Goal: Information Seeking & Learning: Learn about a topic

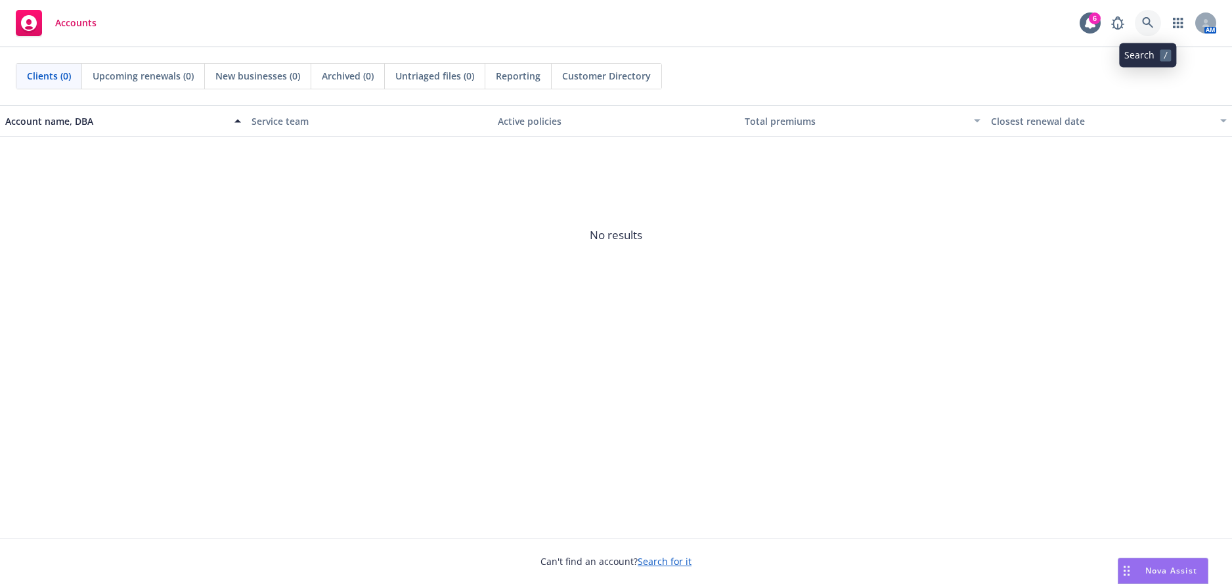
click at [1152, 26] on icon at bounding box center [1148, 23] width 12 height 12
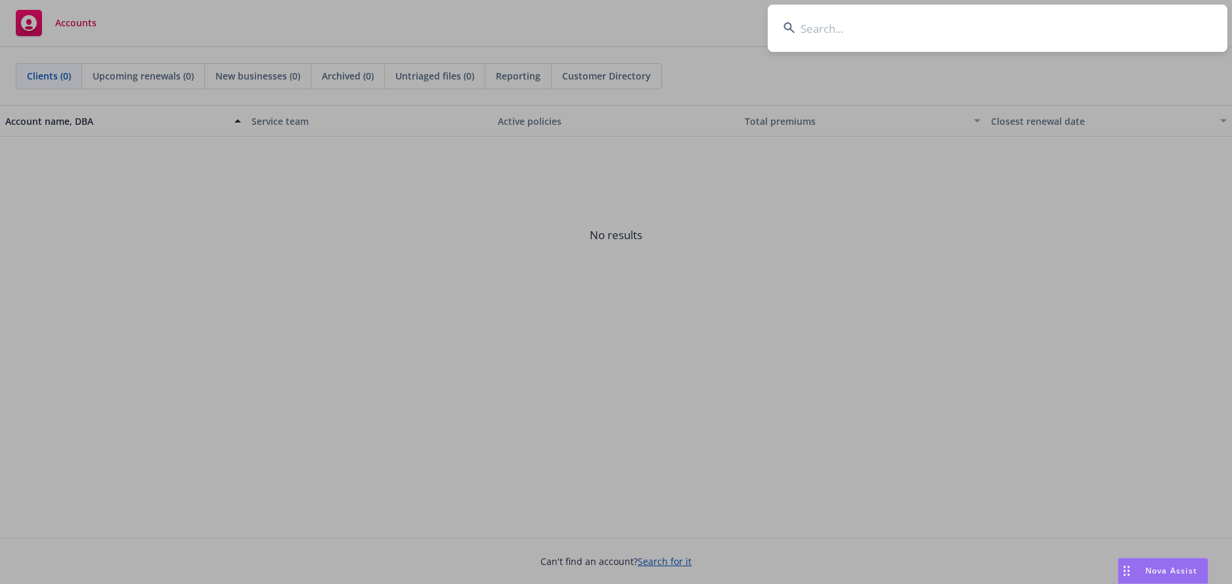
click at [905, 27] on input at bounding box center [997, 28] width 460 height 47
type input "city of morgan hill"
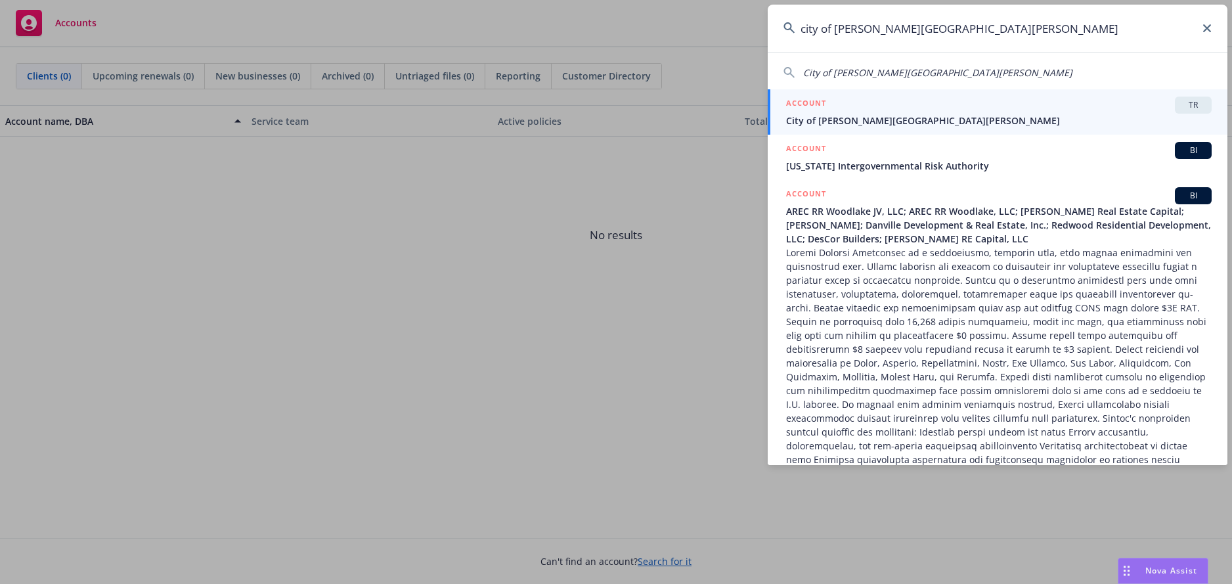
click at [853, 121] on span "City of [PERSON_NAME][GEOGRAPHIC_DATA][PERSON_NAME]" at bounding box center [998, 121] width 425 height 14
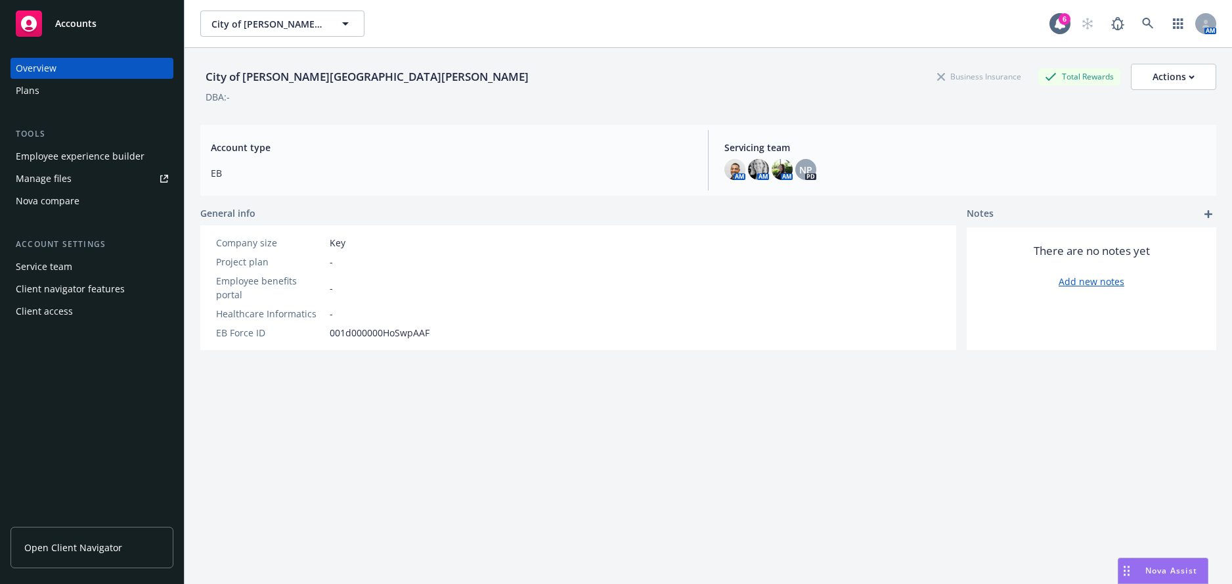
click at [62, 312] on div "Client access" at bounding box center [44, 311] width 57 height 21
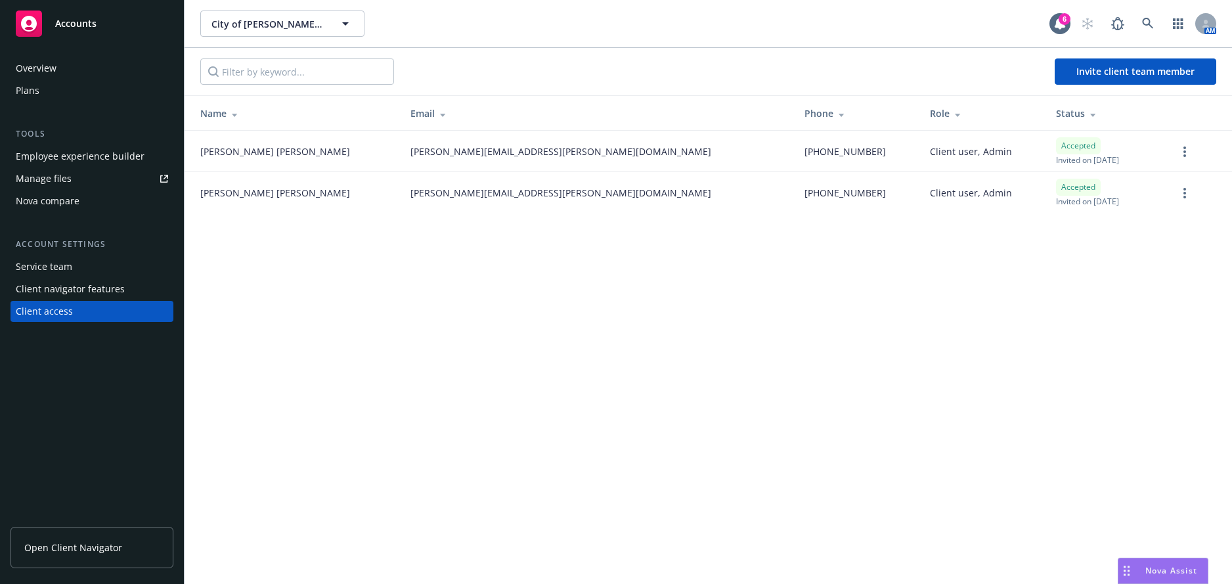
click at [92, 550] on span "Open Client Navigator" at bounding box center [73, 547] width 98 height 14
drag, startPoint x: 872, startPoint y: 312, endPoint x: 713, endPoint y: 339, distance: 161.1
click at [869, 311] on div "City of Morgan Hill City of Morgan Hill 6 AM Invite client team member Name Ema…" at bounding box center [707, 292] width 1047 height 584
drag, startPoint x: 79, startPoint y: 536, endPoint x: 83, endPoint y: 528, distance: 8.8
click at [79, 536] on link "Open Client Navigator" at bounding box center [92, 547] width 163 height 41
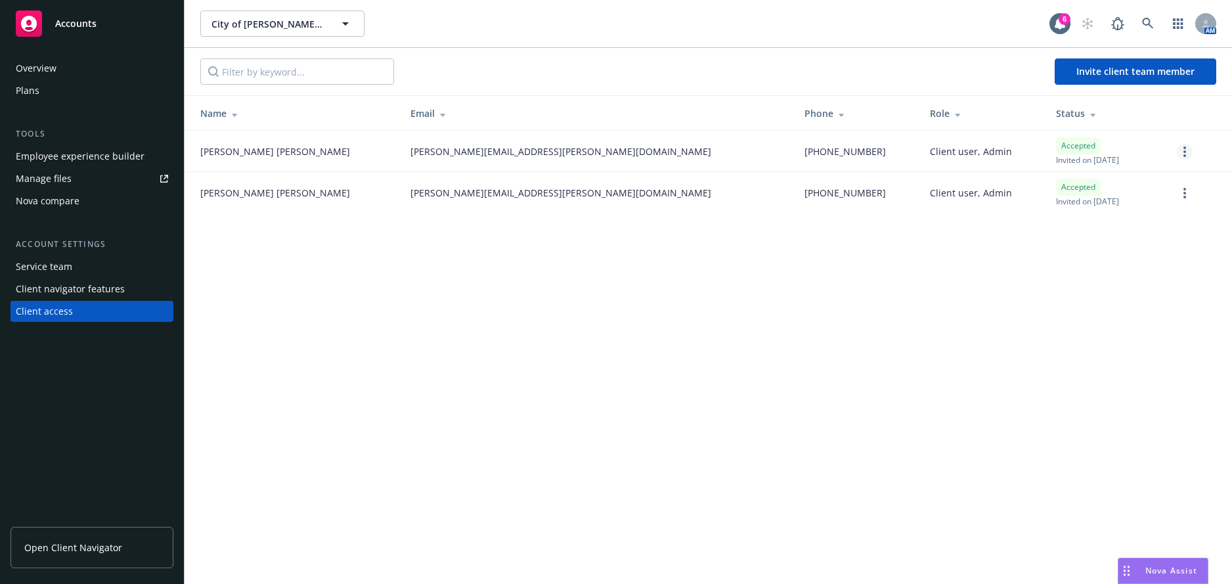
click at [1182, 151] on link "more" at bounding box center [1184, 152] width 16 height 16
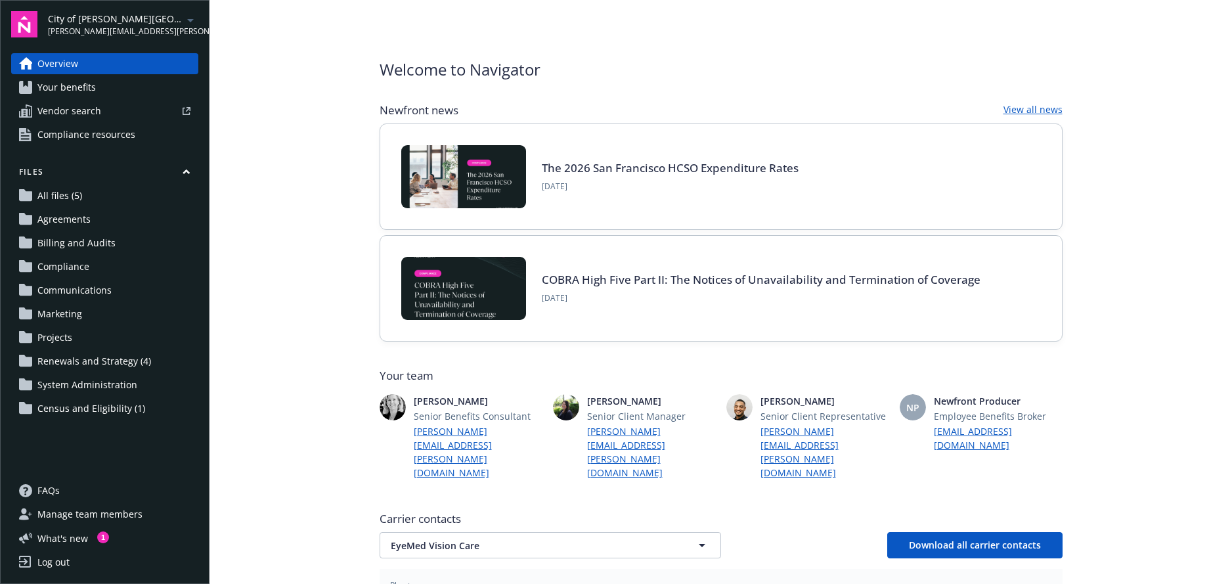
click at [100, 91] on link "Your benefits" at bounding box center [104, 87] width 187 height 21
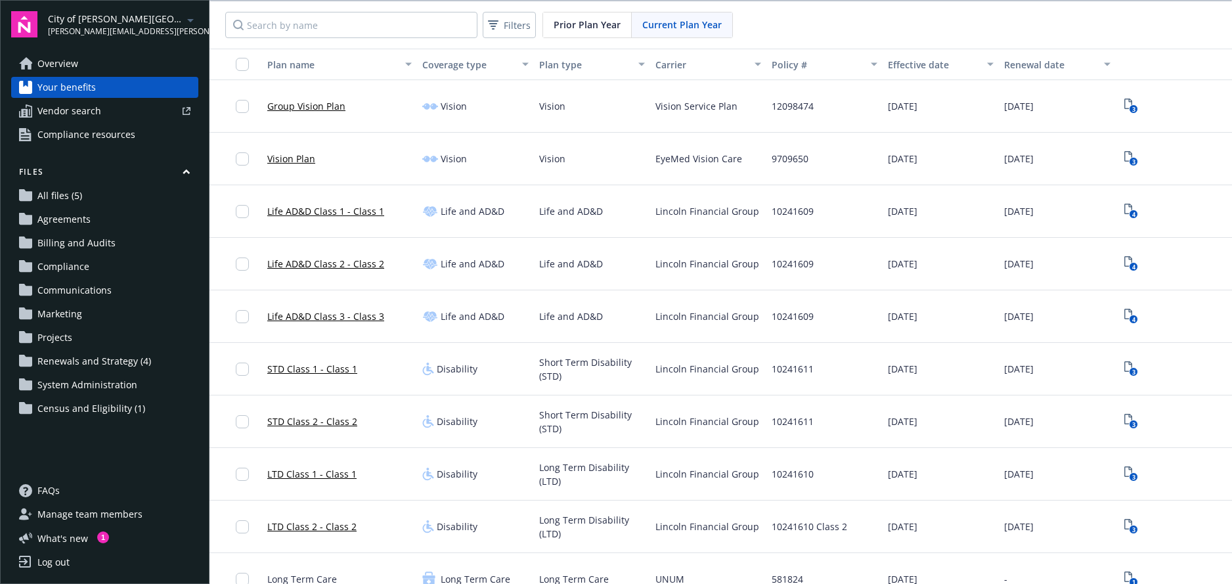
click at [61, 62] on span "Overview" at bounding box center [57, 63] width 41 height 21
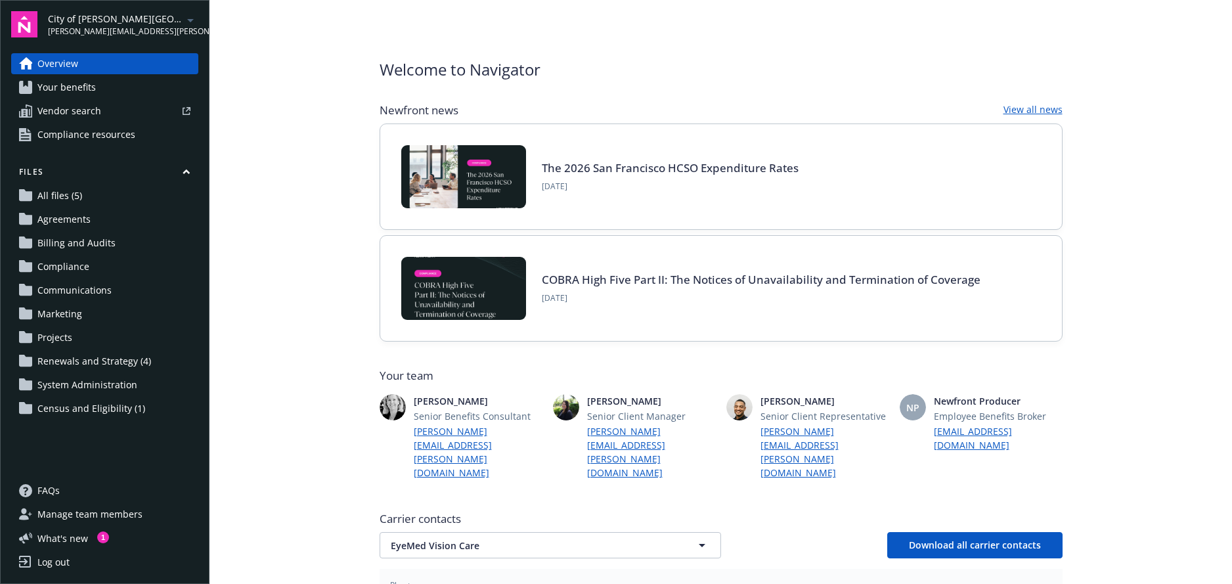
click at [91, 88] on span "Your benefits" at bounding box center [66, 87] width 58 height 21
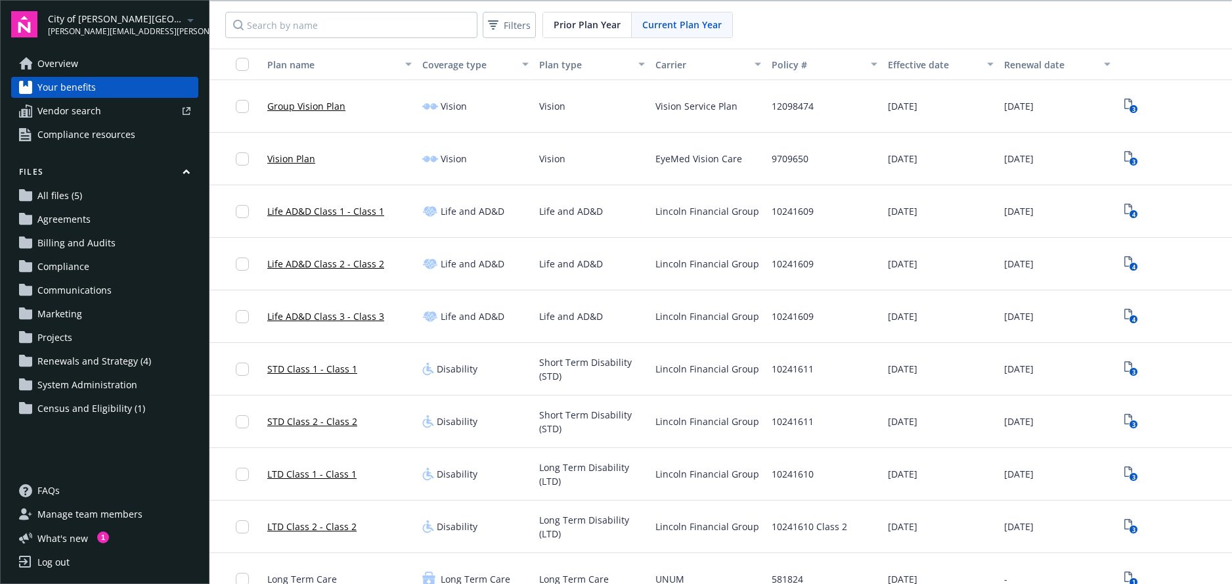
click at [70, 64] on span "Overview" at bounding box center [57, 63] width 41 height 21
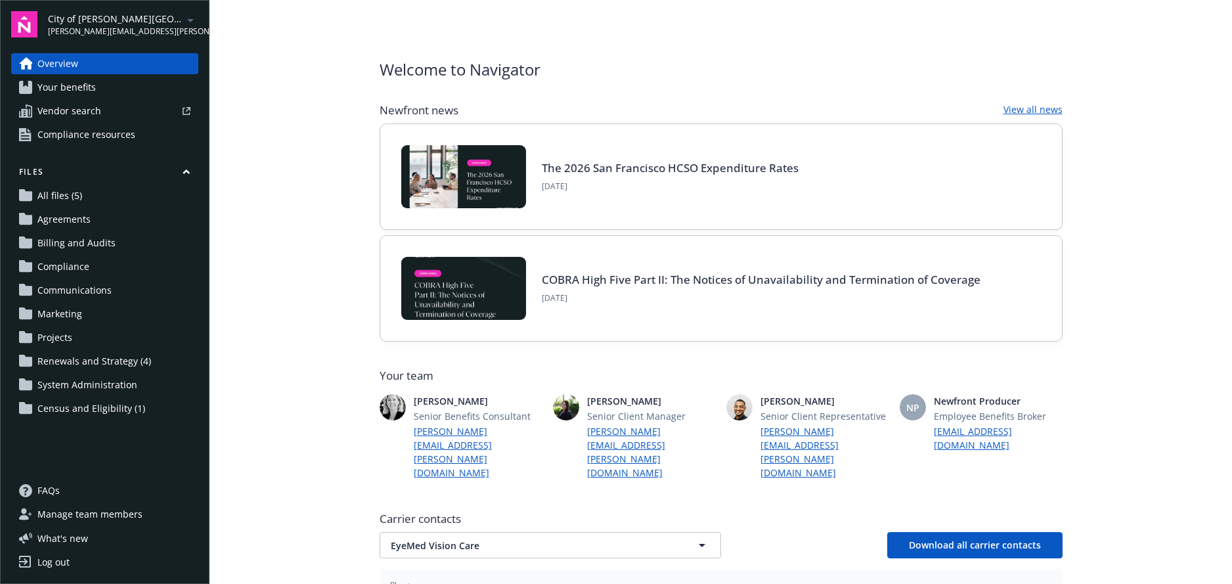
click at [72, 85] on span "Your benefits" at bounding box center [66, 87] width 58 height 21
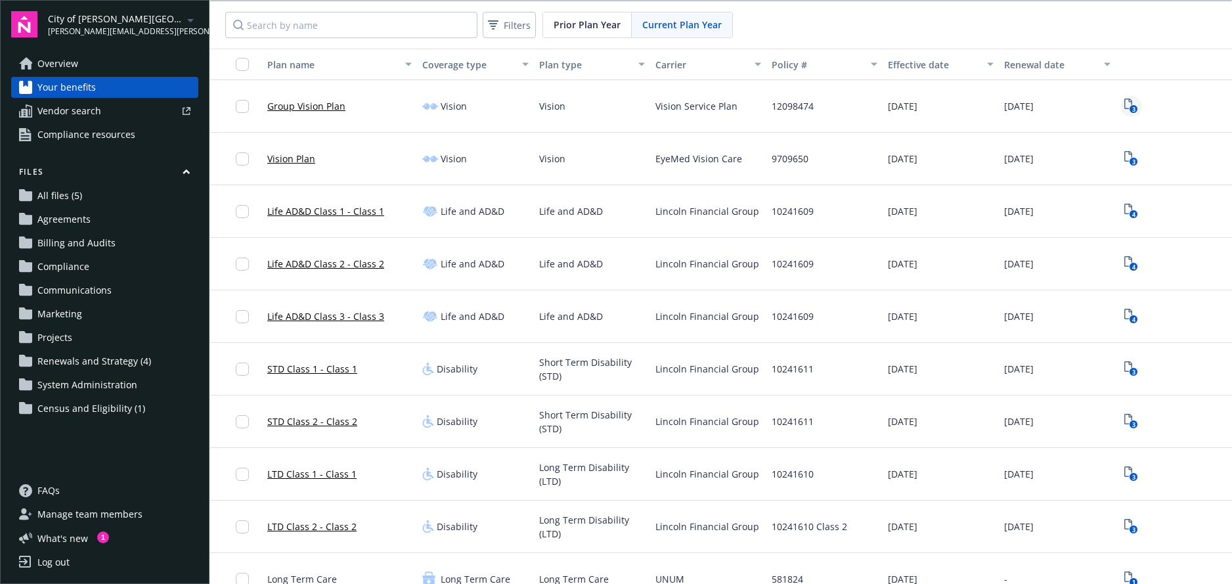
click at [1132, 108] on text "3" at bounding box center [1133, 109] width 3 height 9
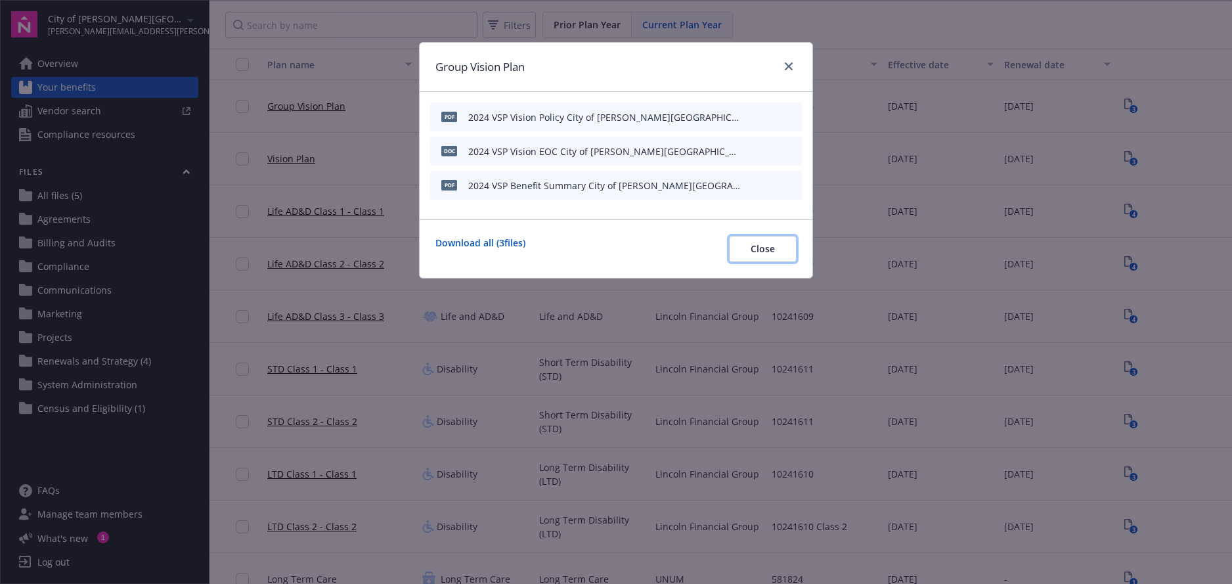
drag, startPoint x: 769, startPoint y: 247, endPoint x: 767, endPoint y: 237, distance: 10.0
click at [769, 246] on span "Close" at bounding box center [762, 248] width 24 height 12
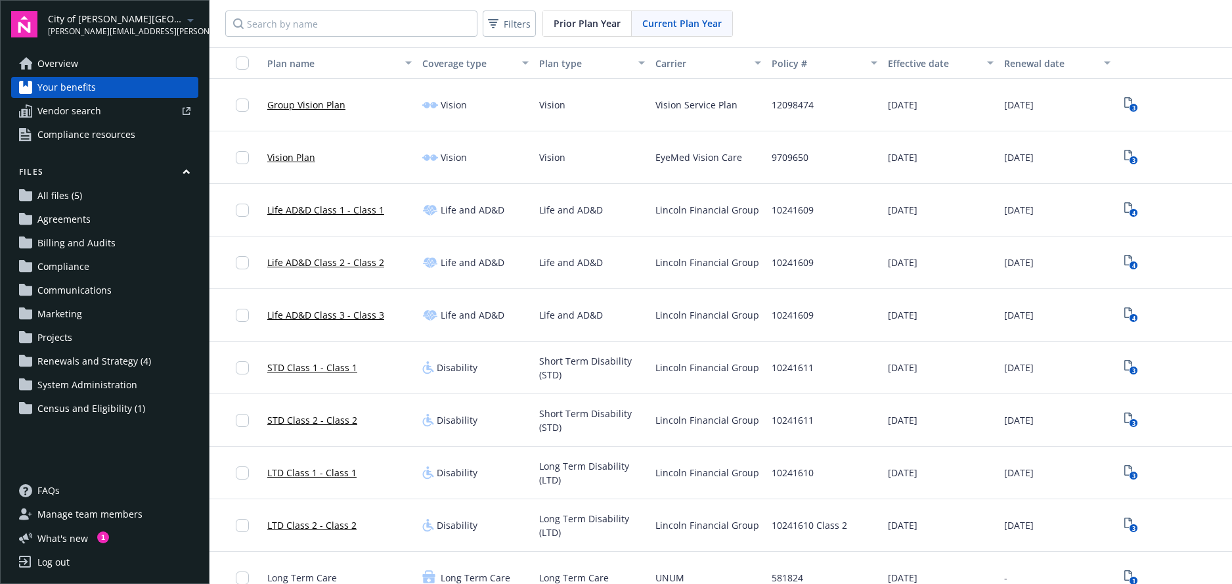
click at [96, 111] on span "Vendor search" at bounding box center [69, 110] width 64 height 21
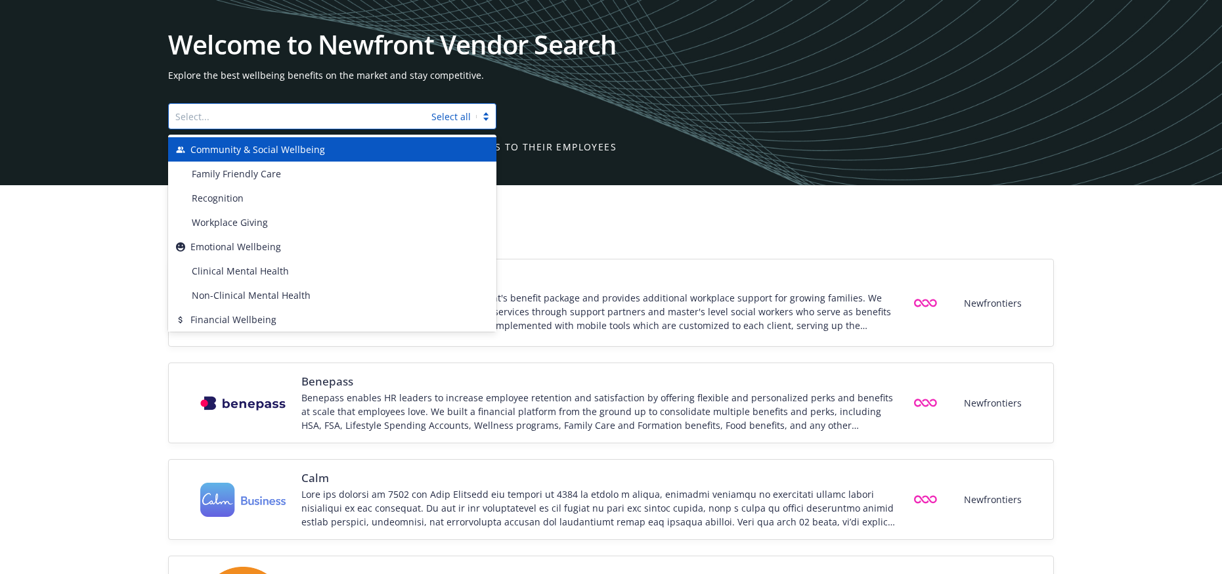
click at [489, 117] on div at bounding box center [486, 117] width 20 height 14
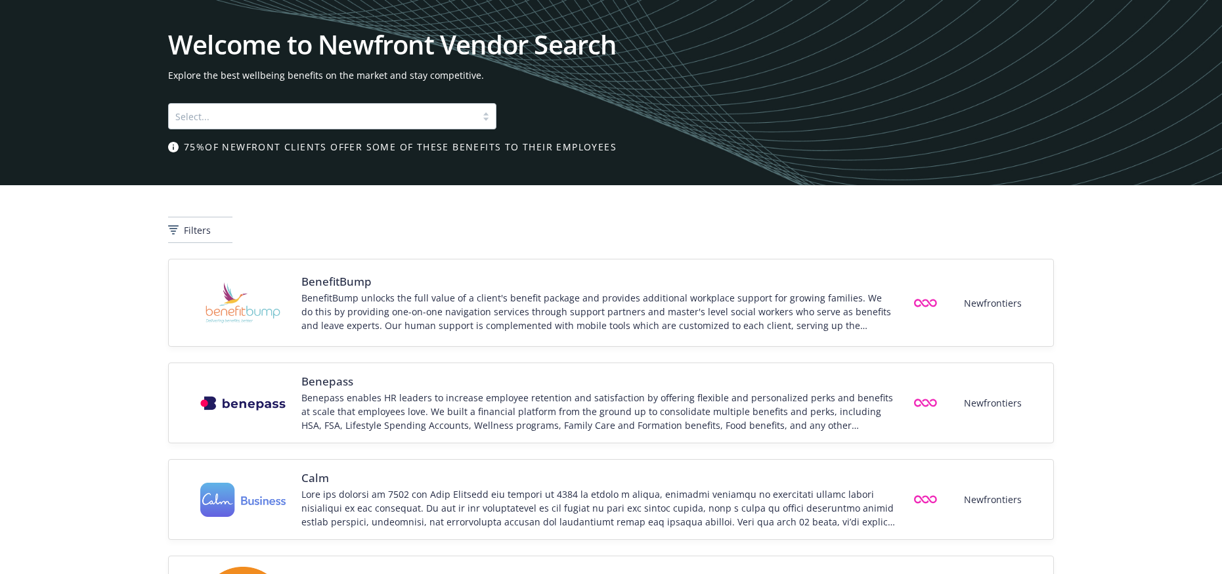
click at [706, 227] on div "Filters" at bounding box center [611, 230] width 886 height 26
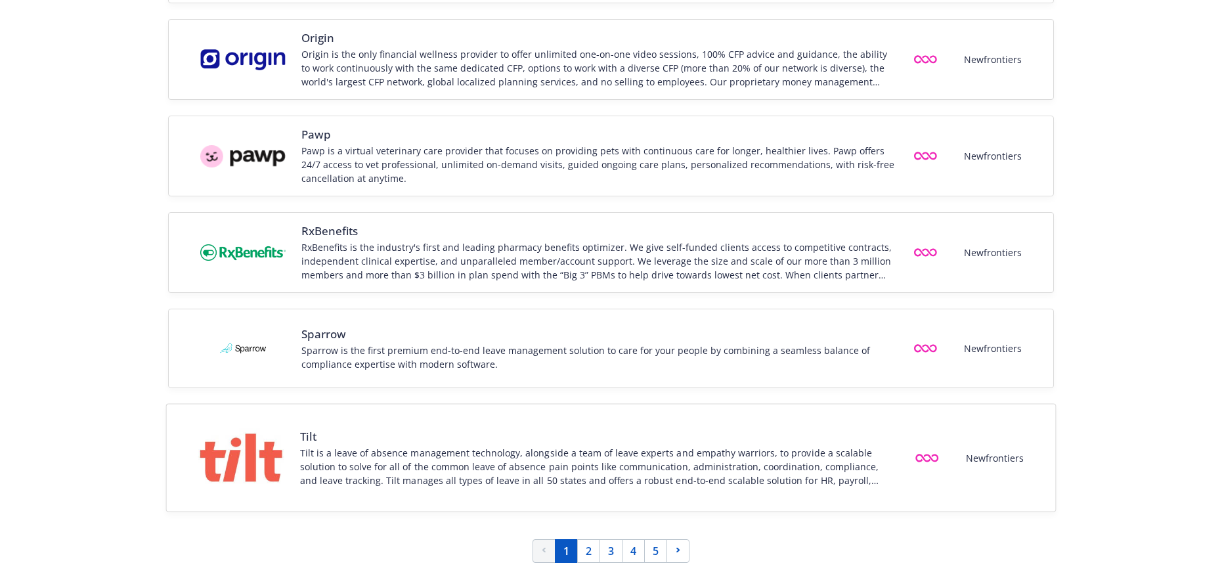
scroll to position [1749, 0]
click at [585, 548] on link "2" at bounding box center [588, 550] width 23 height 24
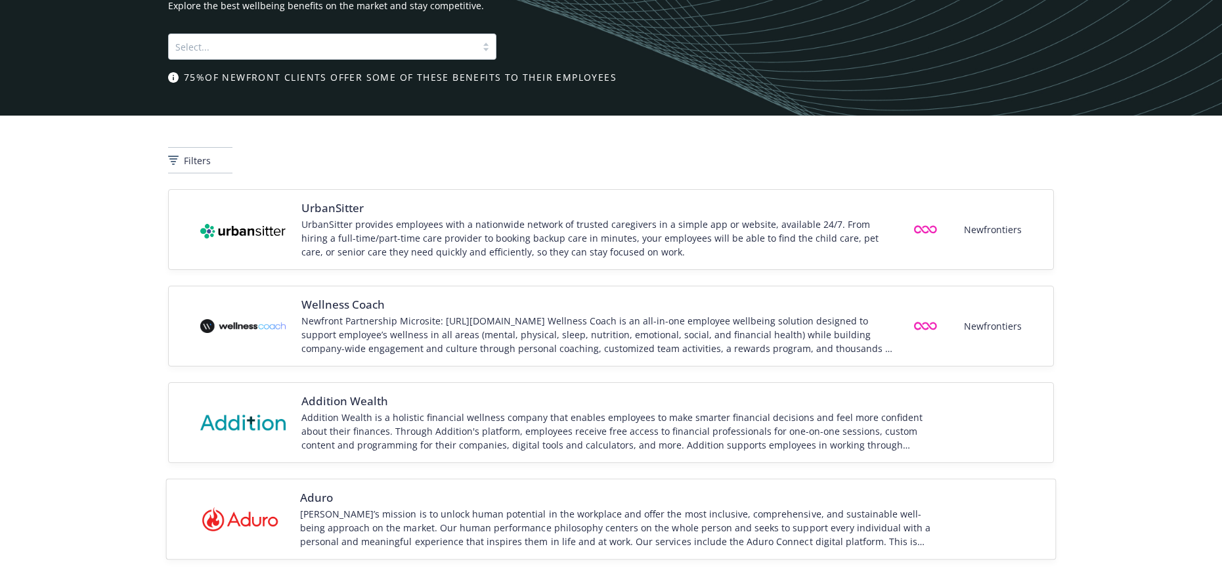
scroll to position [0, 0]
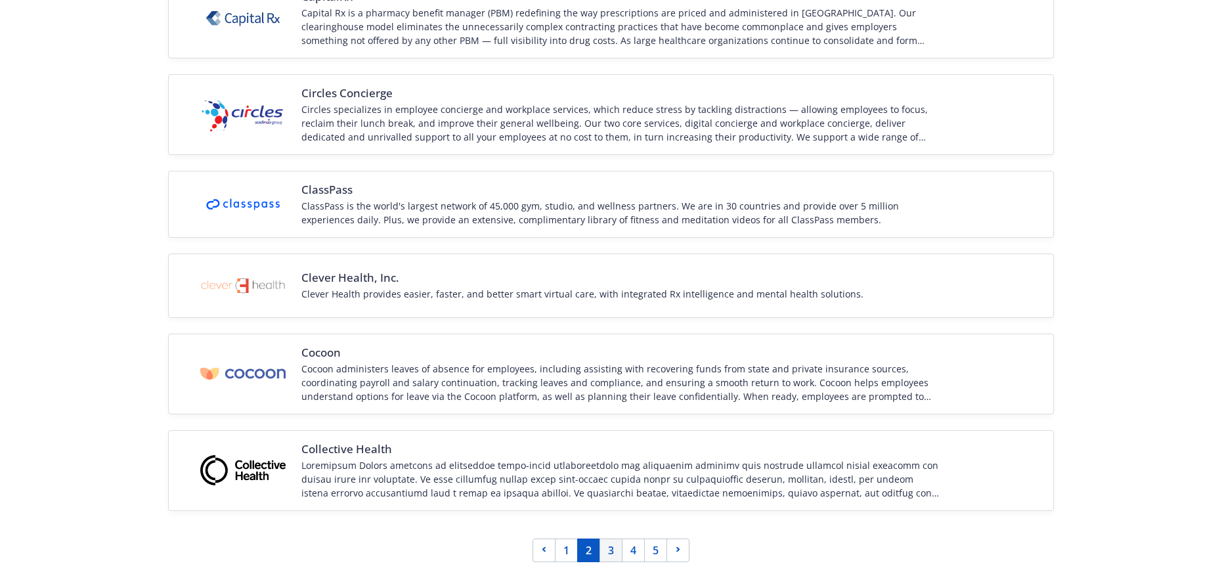
click at [610, 552] on link "3" at bounding box center [610, 550] width 23 height 24
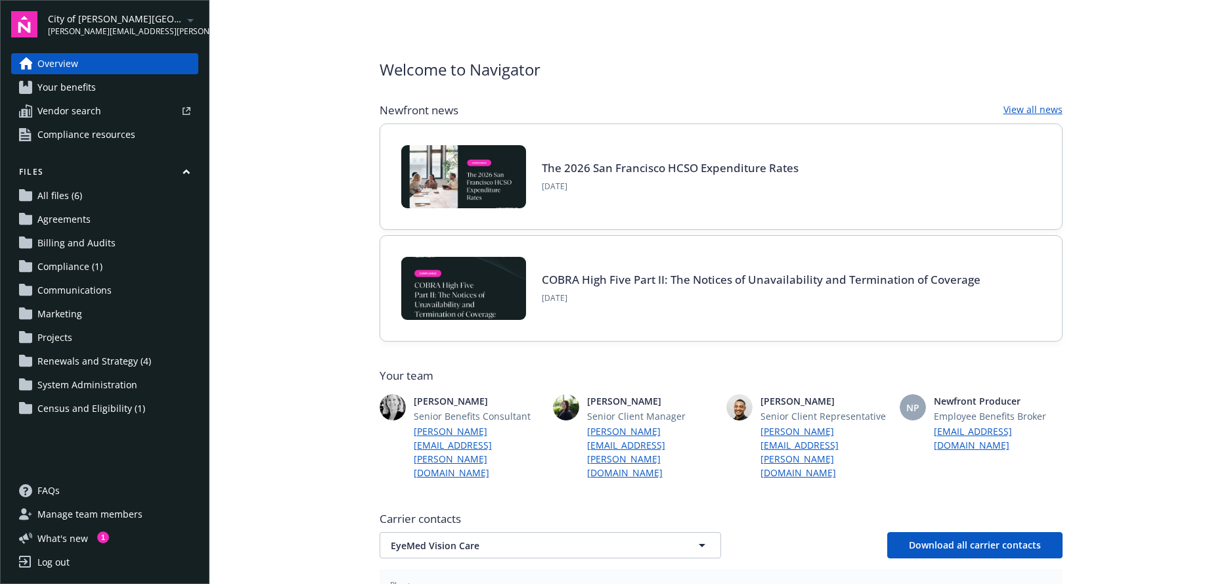
click at [109, 134] on span "Compliance resources" at bounding box center [86, 134] width 98 height 21
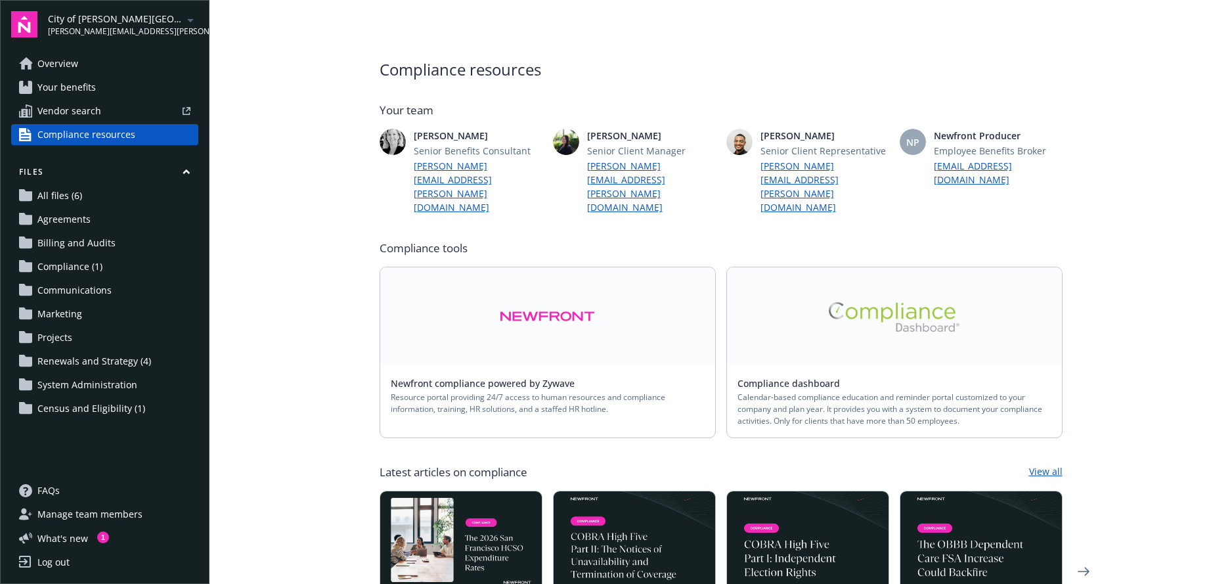
click at [85, 65] on link "Overview" at bounding box center [104, 63] width 187 height 21
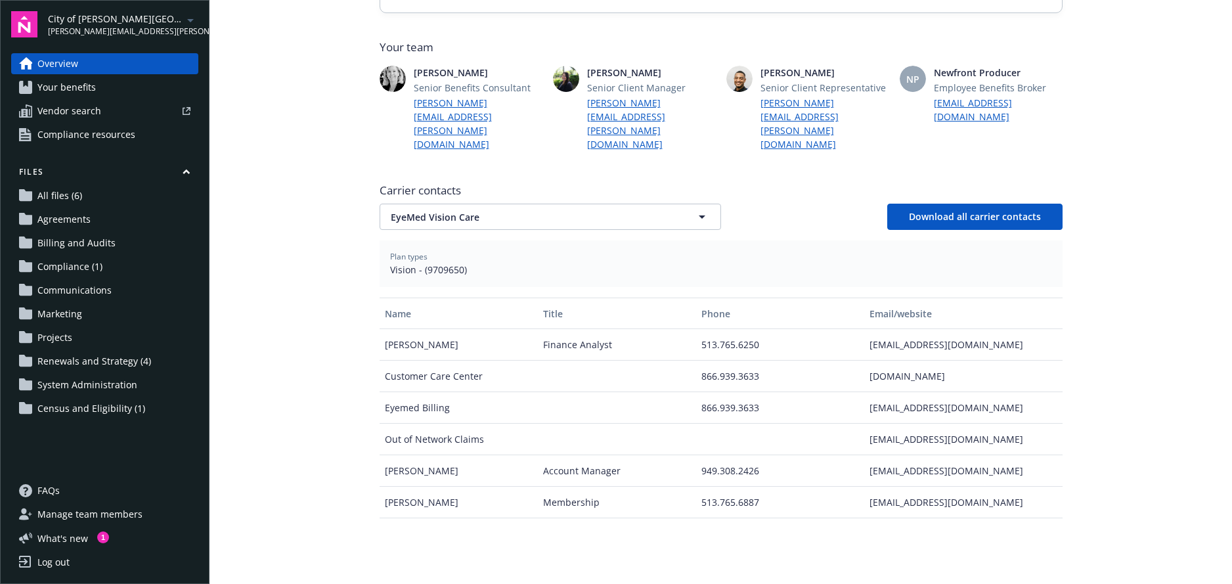
scroll to position [394, 0]
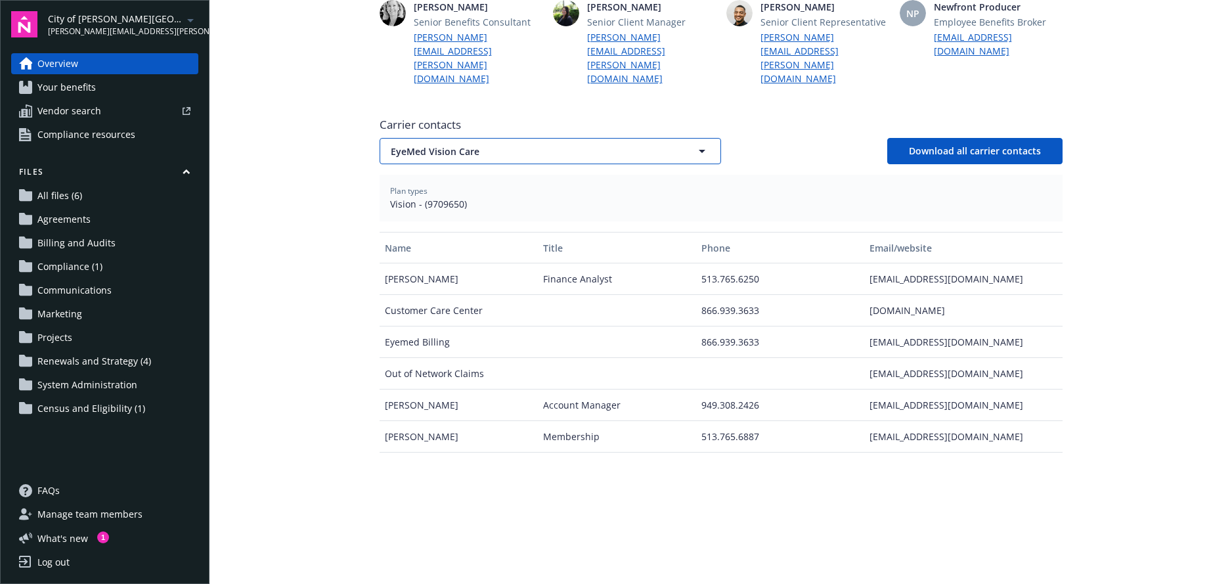
click at [699, 150] on icon "button" at bounding box center [702, 151] width 7 height 3
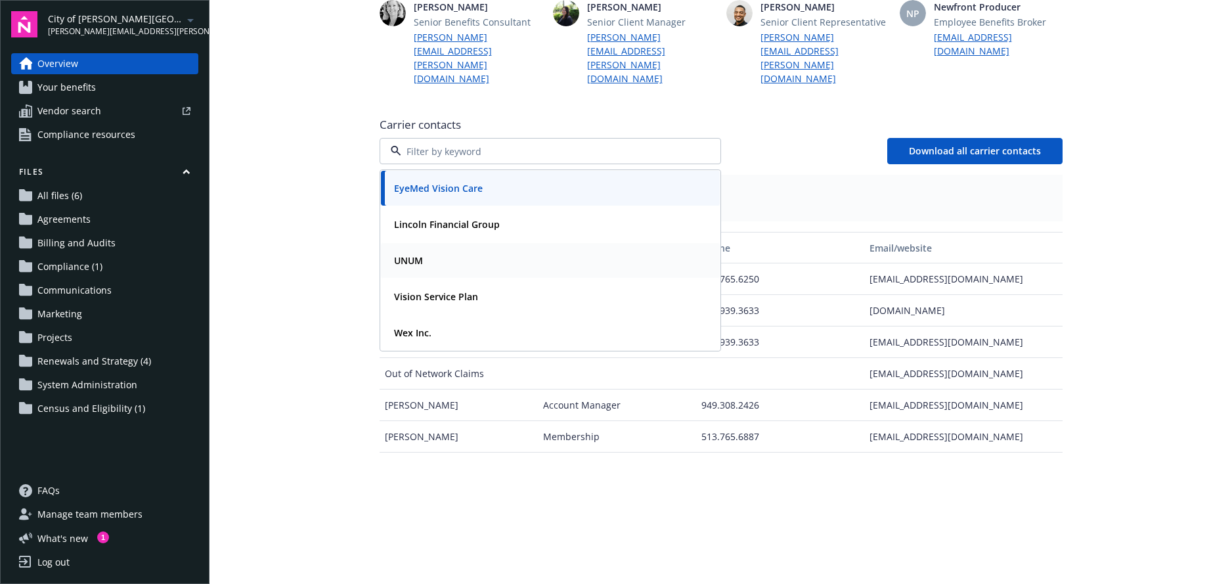
click at [401, 251] on div "UNUM" at bounding box center [407, 260] width 37 height 19
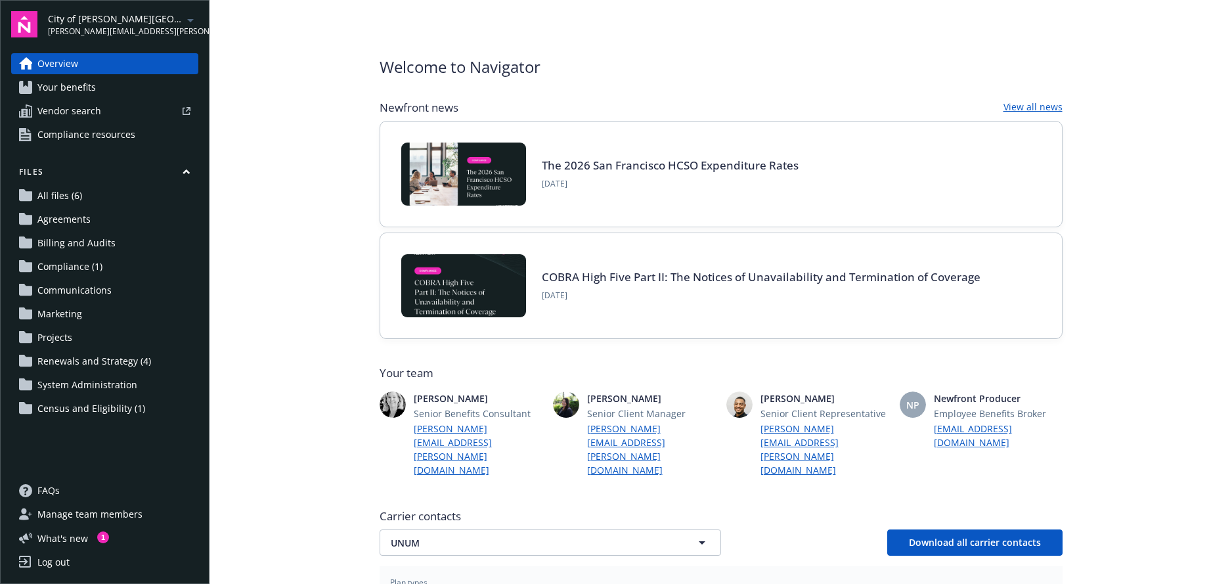
scroll to position [0, 0]
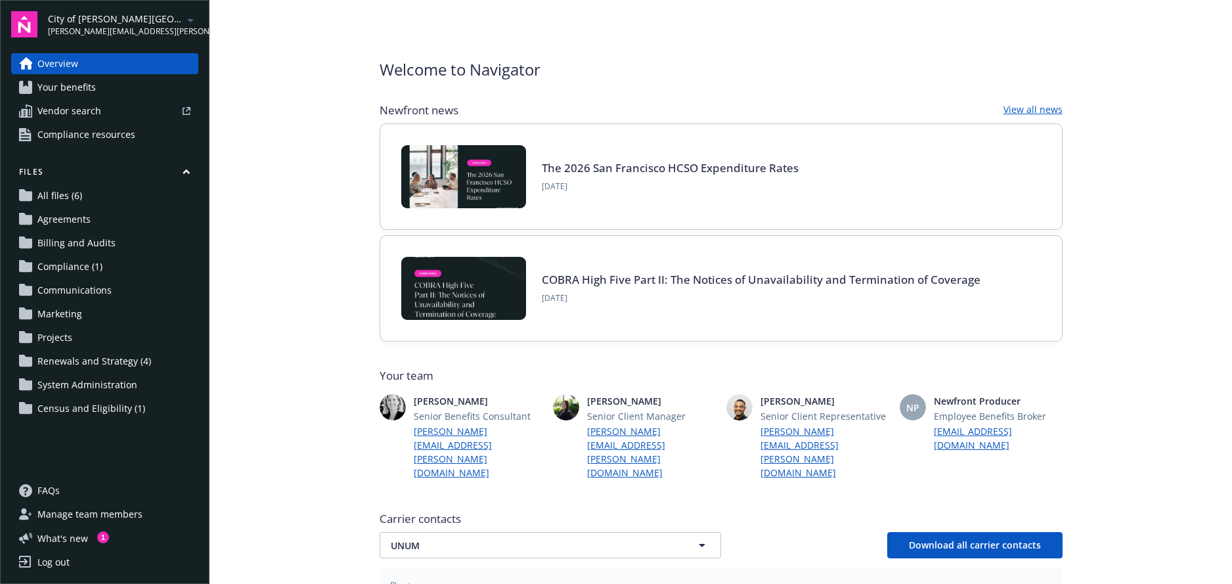
click at [87, 85] on span "Your benefits" at bounding box center [66, 87] width 58 height 21
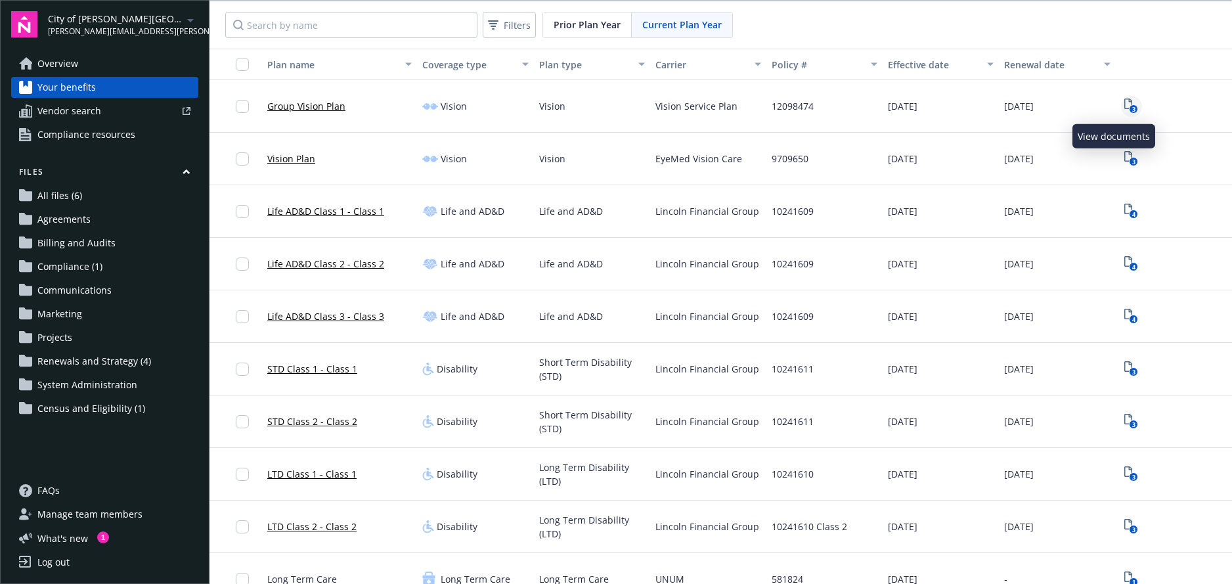
click at [1124, 104] on icon "View Plan Documents" at bounding box center [1128, 103] width 8 height 11
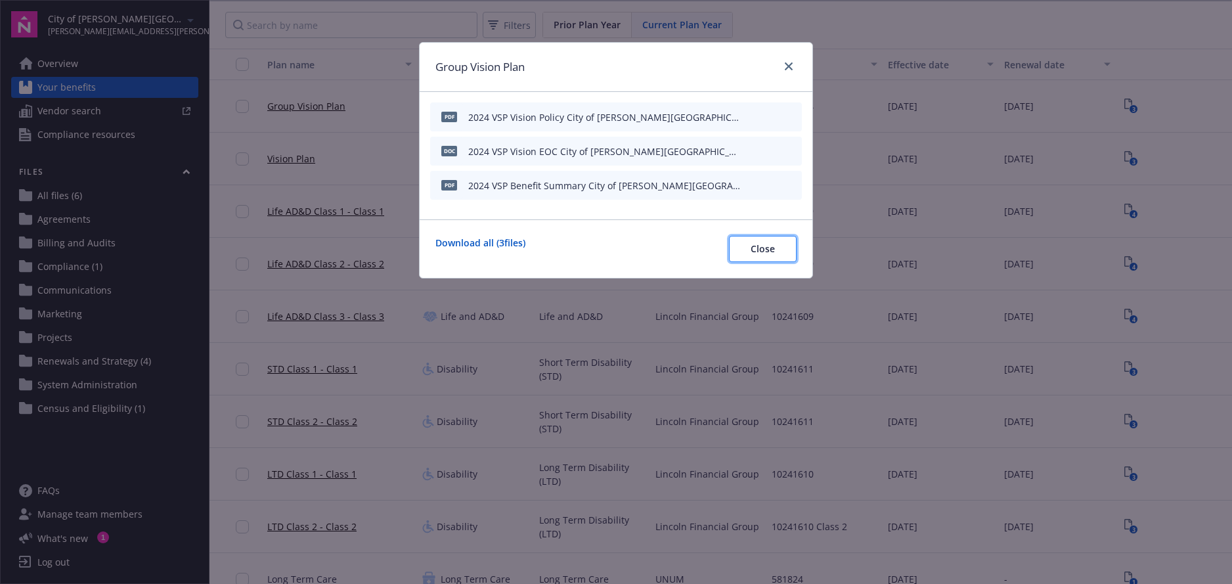
click at [771, 245] on span "Close" at bounding box center [762, 248] width 24 height 12
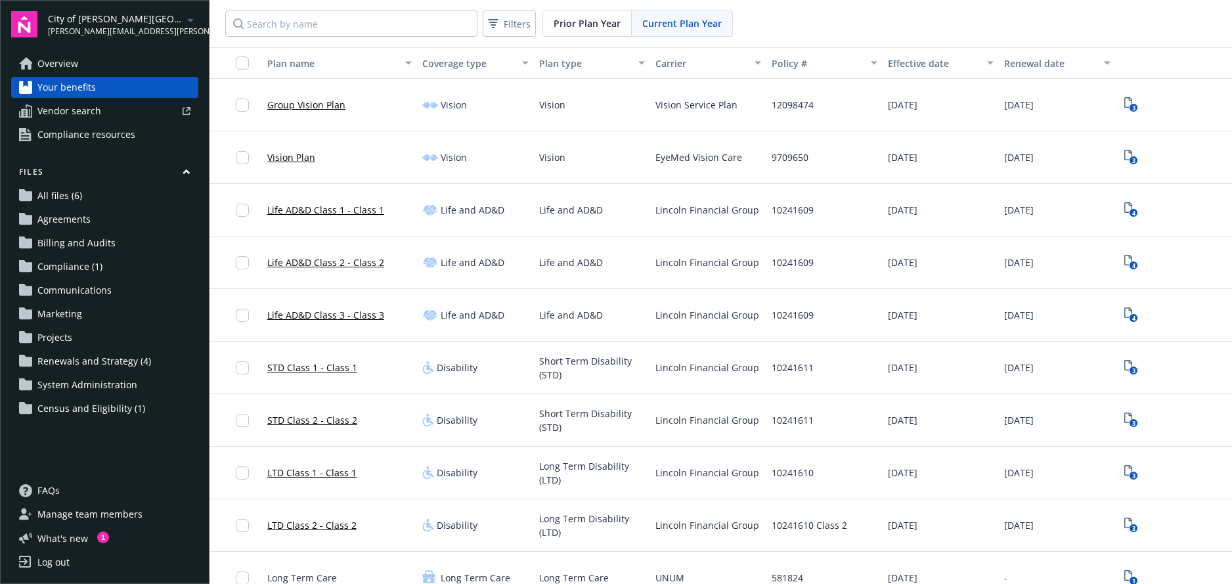
click at [82, 112] on span "Vendor search" at bounding box center [69, 110] width 64 height 21
drag, startPoint x: 97, startPoint y: 131, endPoint x: 125, endPoint y: 122, distance: 28.9
click at [97, 131] on span "Compliance resources" at bounding box center [86, 134] width 98 height 21
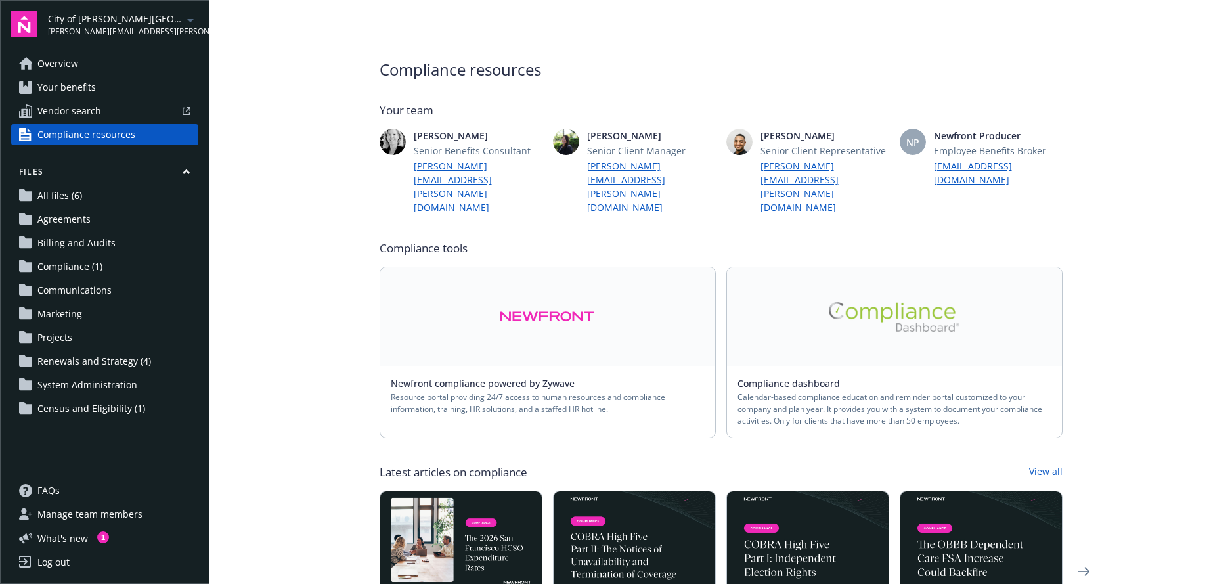
click at [52, 196] on span "All files (6)" at bounding box center [59, 195] width 45 height 21
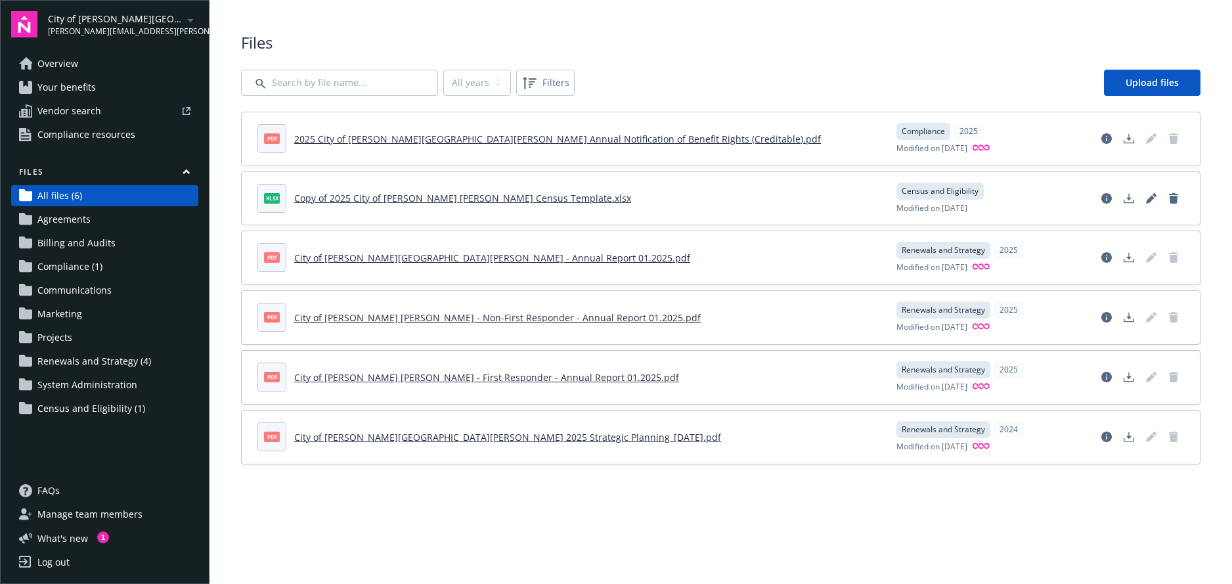
click at [80, 221] on span "Agreements" at bounding box center [63, 219] width 53 height 21
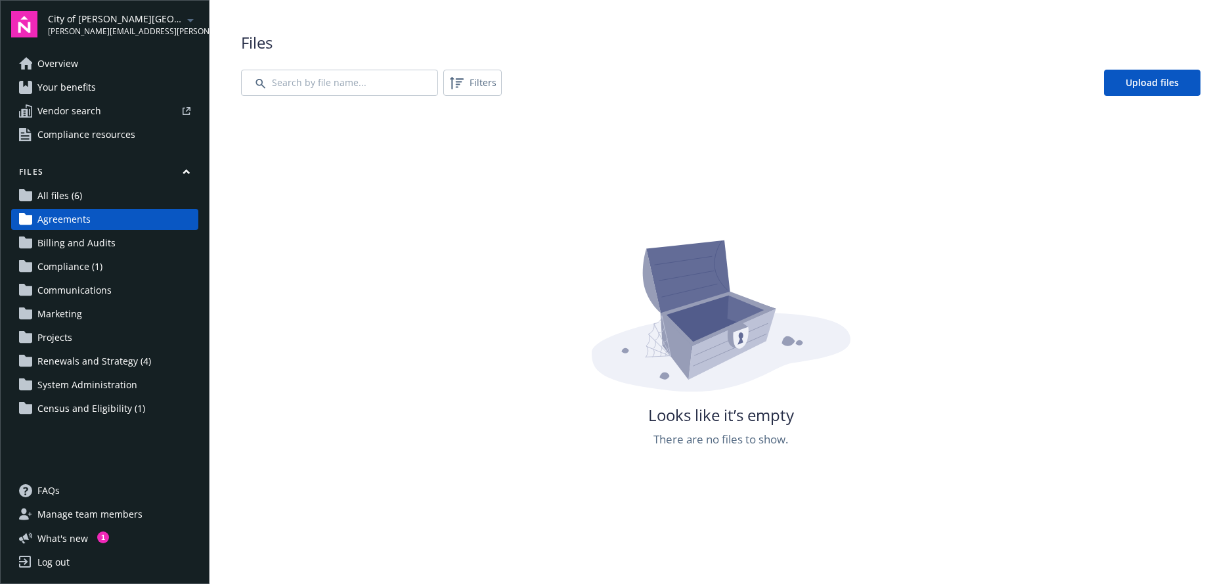
click at [98, 242] on span "Billing and Audits" at bounding box center [76, 242] width 78 height 21
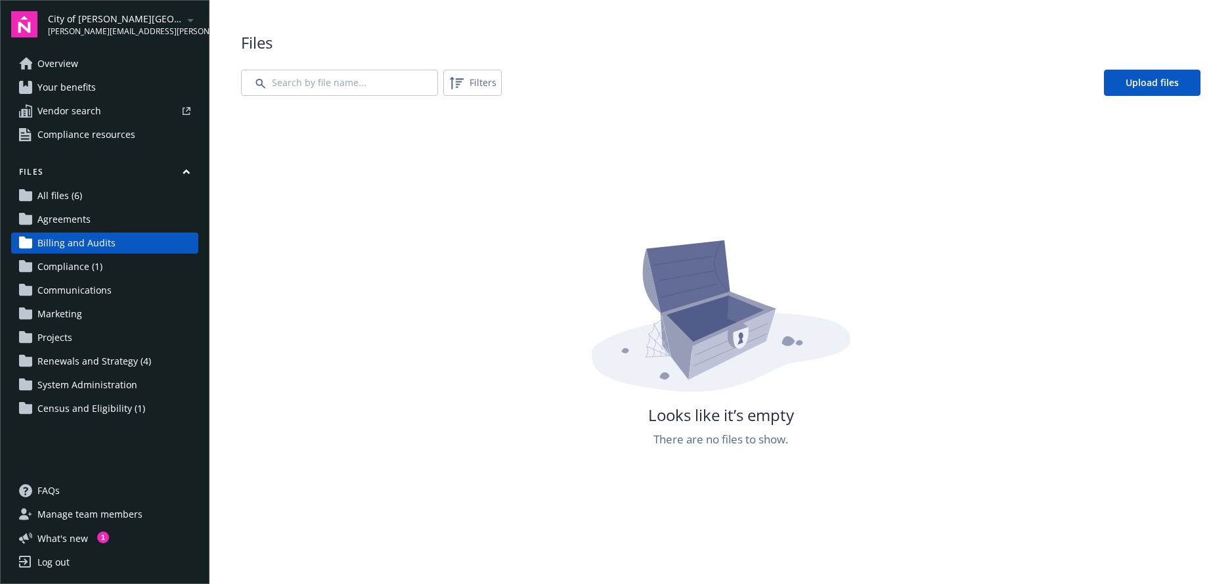
drag, startPoint x: 66, startPoint y: 266, endPoint x: 125, endPoint y: 266, distance: 59.1
click at [67, 265] on span "Compliance (1)" at bounding box center [69, 266] width 65 height 21
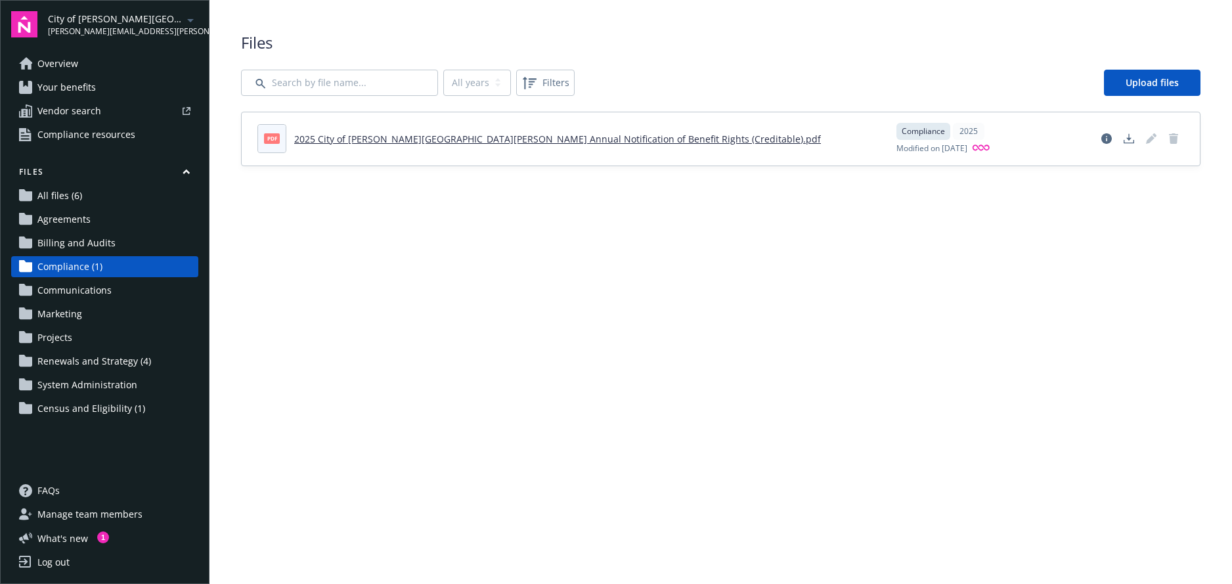
click at [53, 314] on span "Marketing" at bounding box center [59, 313] width 45 height 21
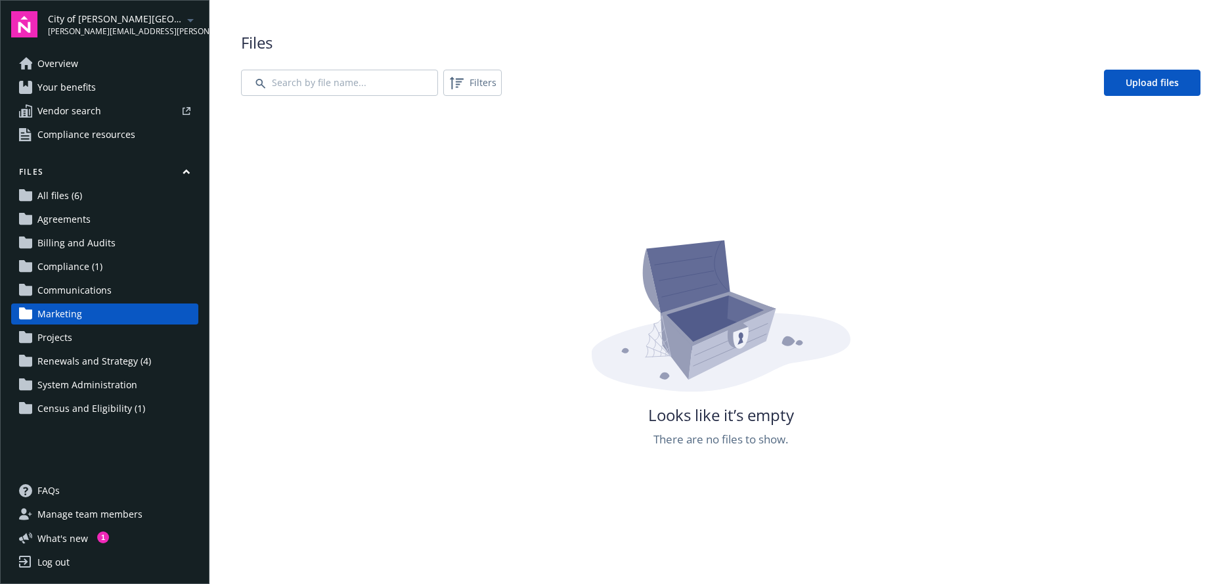
click at [112, 361] on span "Renewals and Strategy (4)" at bounding box center [94, 361] width 114 height 21
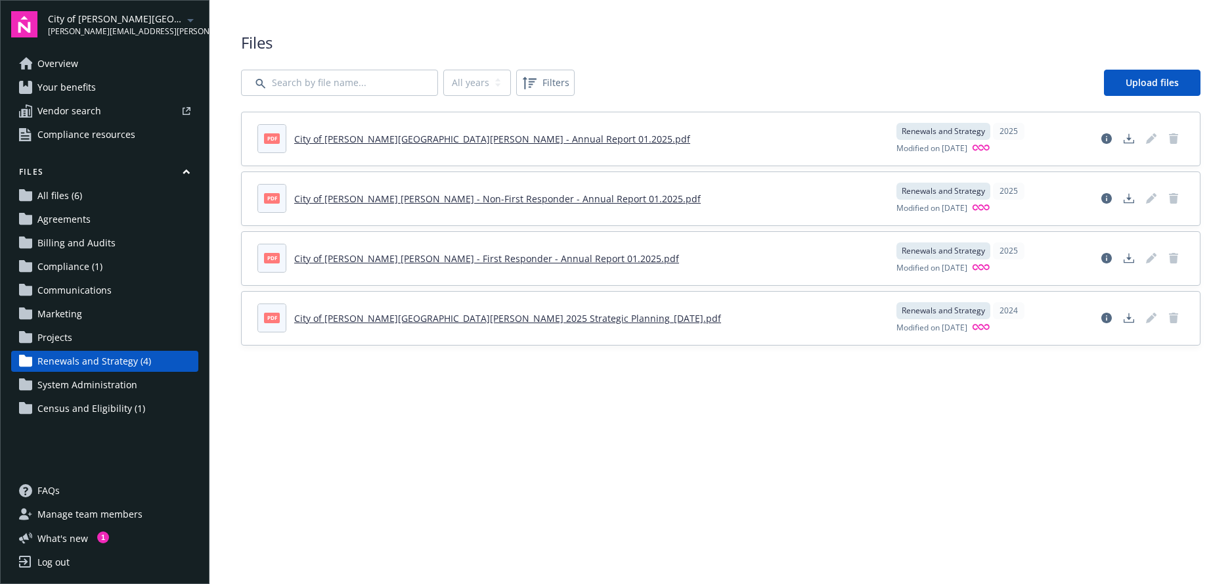
click at [102, 411] on span "Census and Eligibility (1)" at bounding box center [91, 408] width 108 height 21
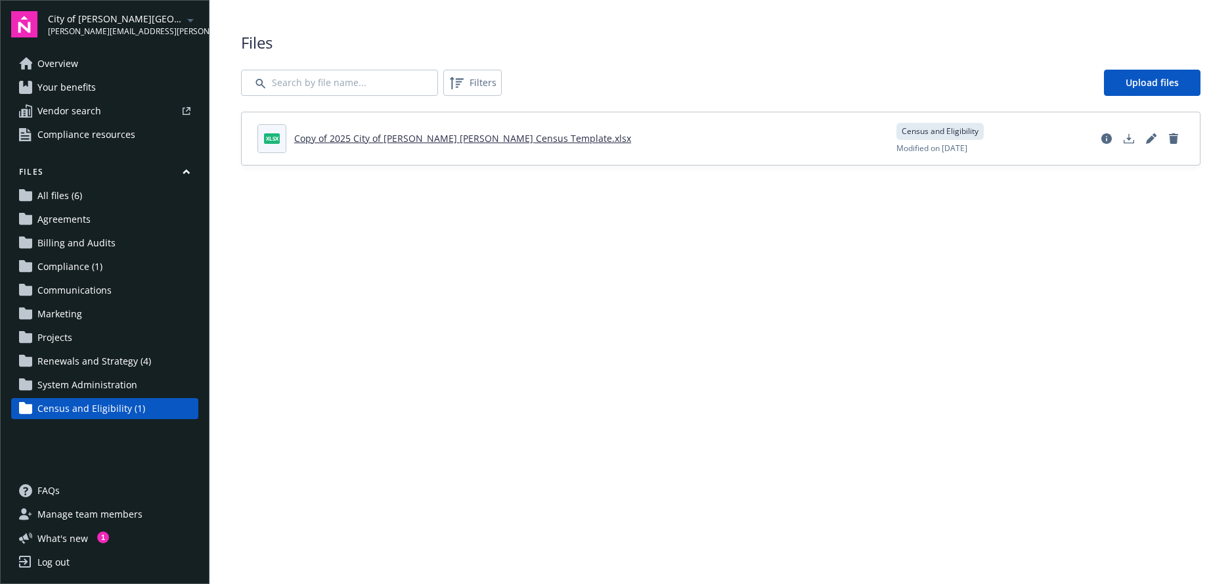
click at [50, 489] on span "FAQs" at bounding box center [48, 490] width 22 height 21
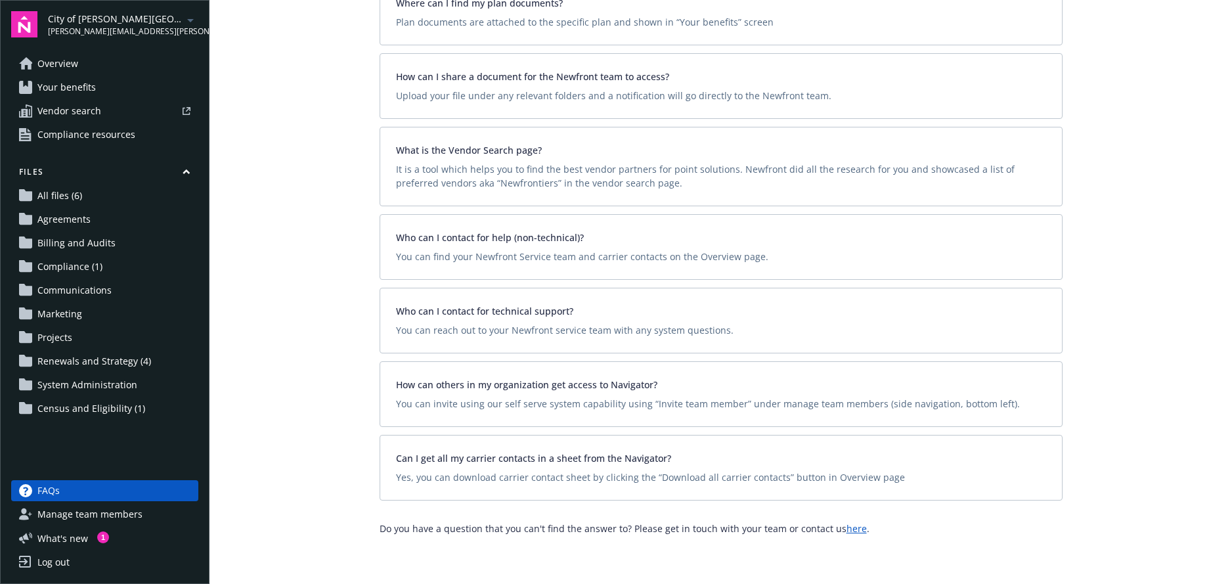
scroll to position [263, 0]
click at [60, 536] on span "What ' s new" at bounding box center [62, 538] width 51 height 14
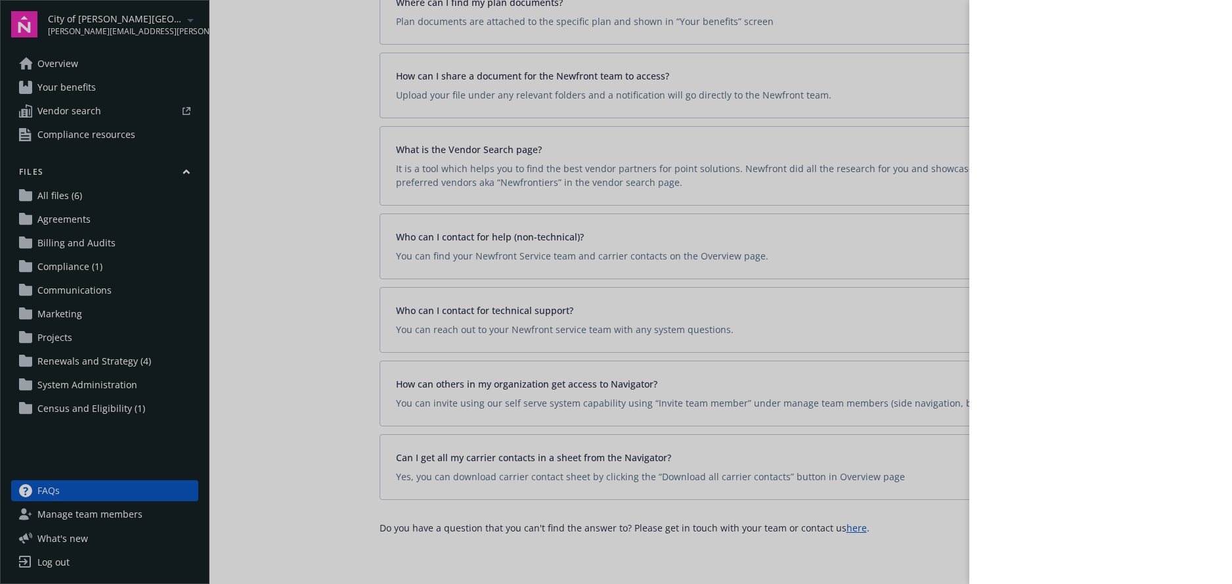
click at [58, 62] on div at bounding box center [616, 292] width 1232 height 584
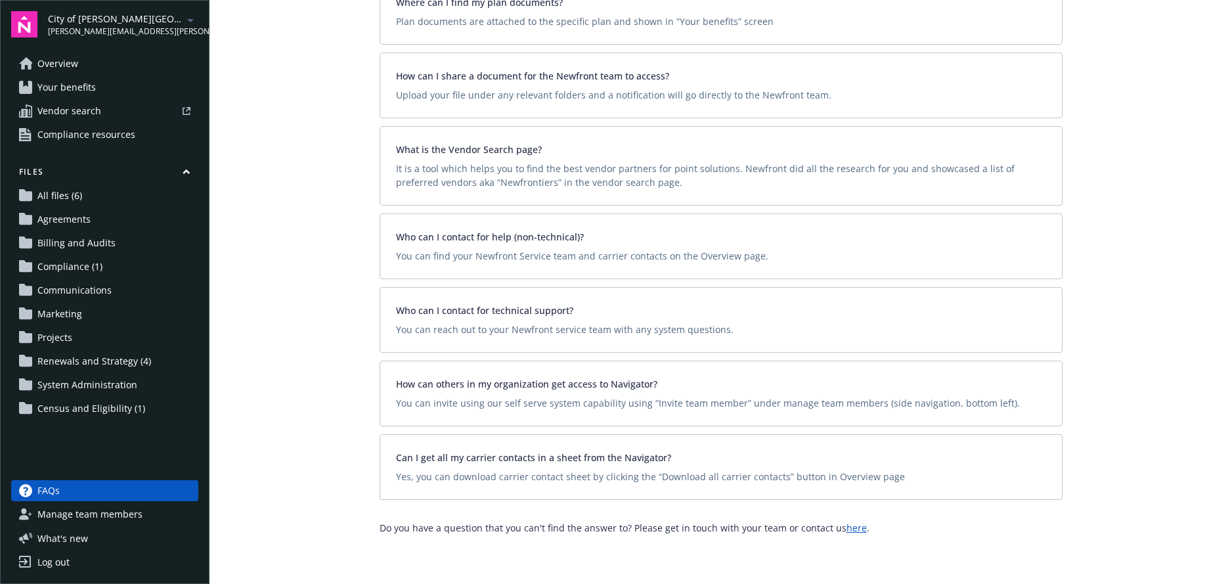
click at [58, 62] on span "Overview" at bounding box center [57, 63] width 41 height 21
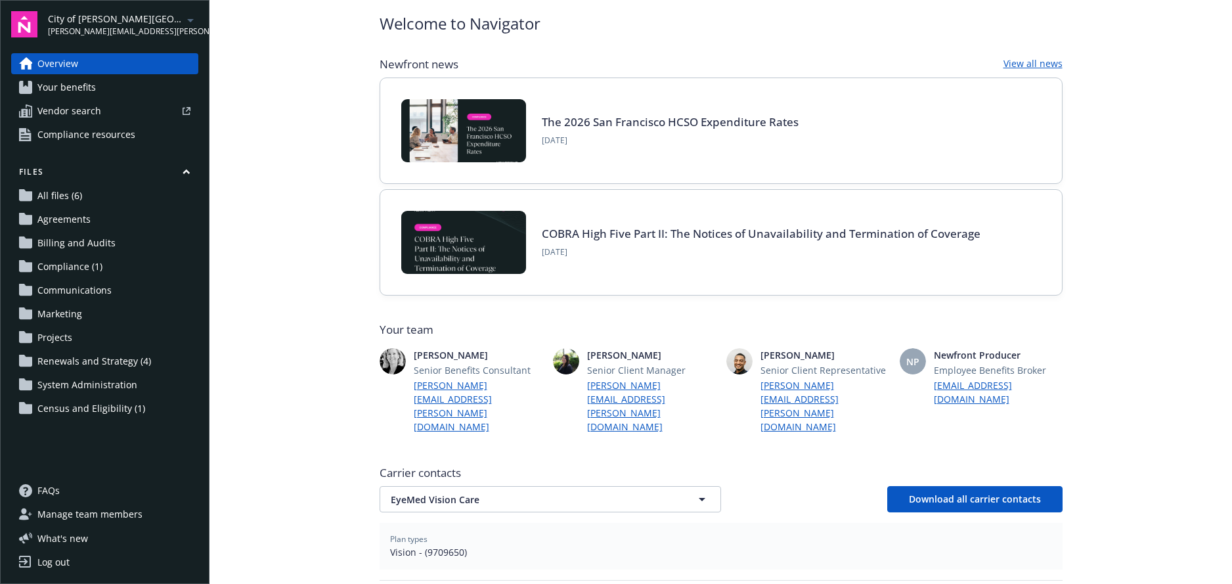
scroll to position [66, 0]
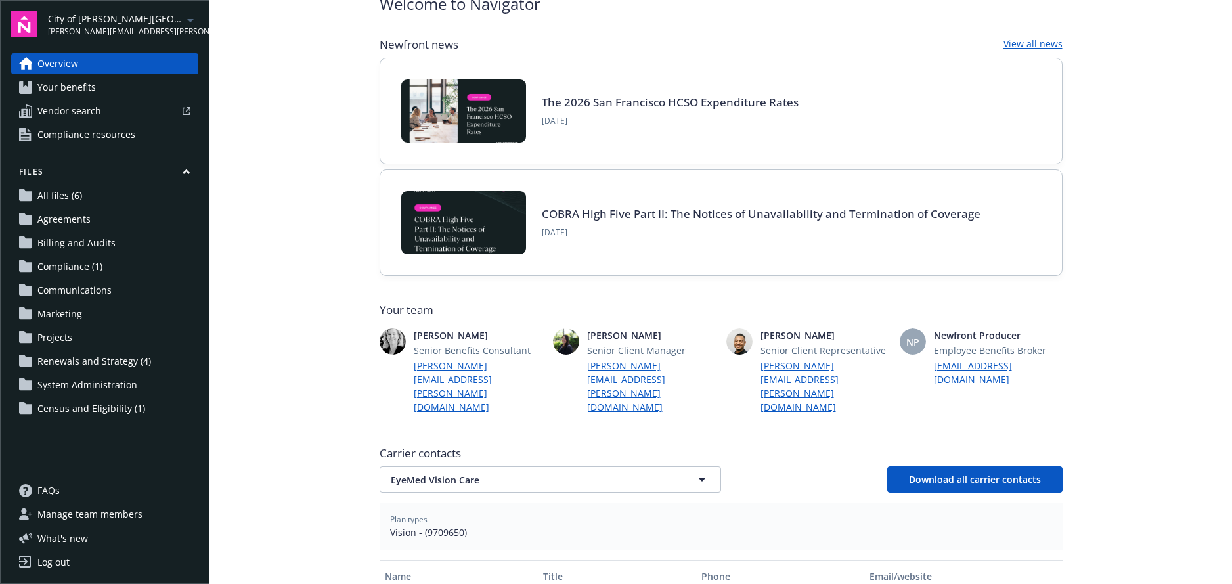
click at [64, 94] on span "Your benefits" at bounding box center [66, 87] width 58 height 21
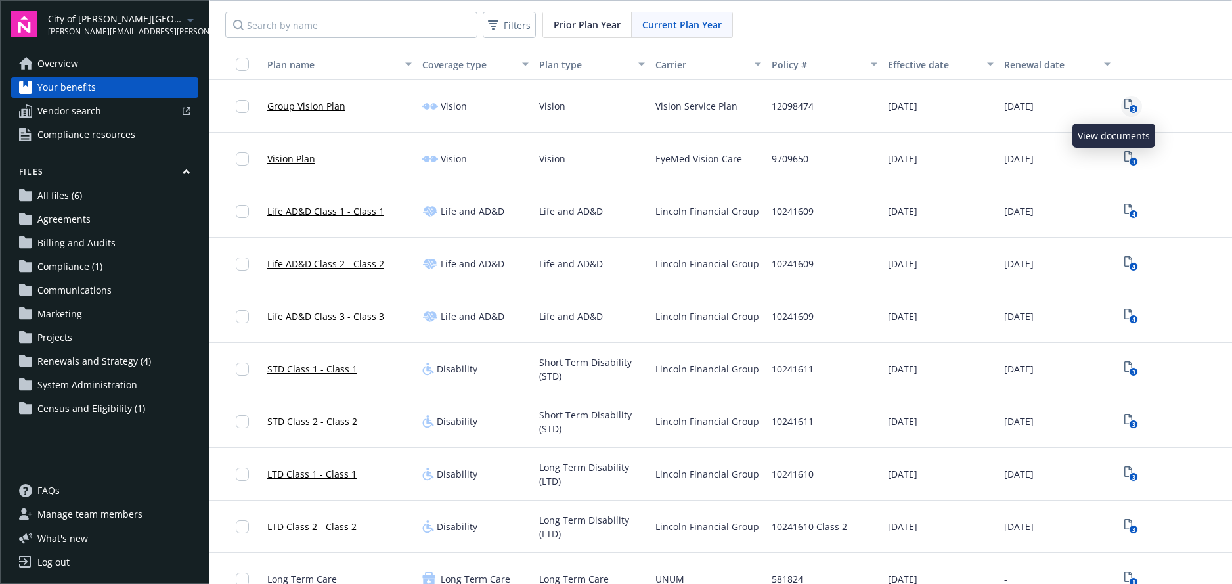
click at [1132, 105] on text "3" at bounding box center [1133, 109] width 3 height 9
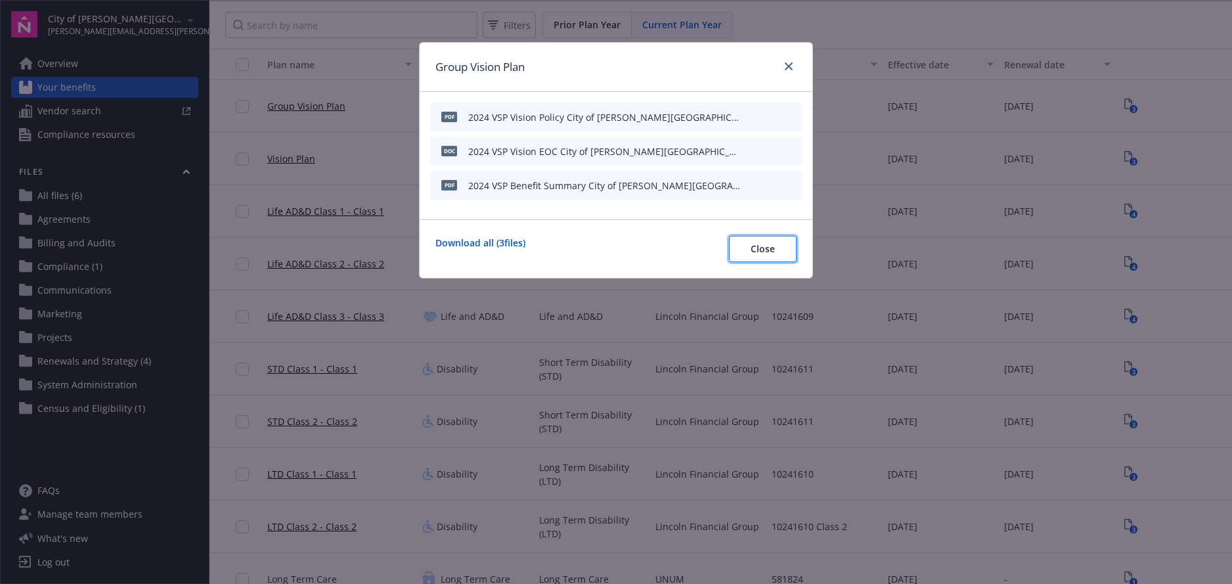
click at [765, 253] on span "Close" at bounding box center [762, 248] width 24 height 12
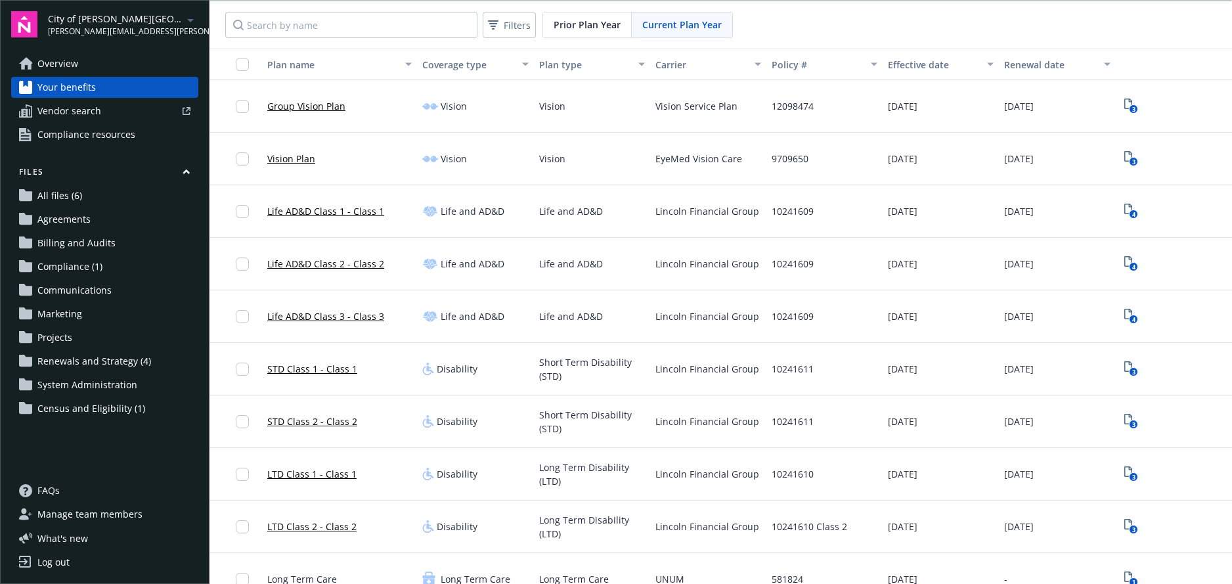
click at [48, 65] on span "Overview" at bounding box center [57, 63] width 41 height 21
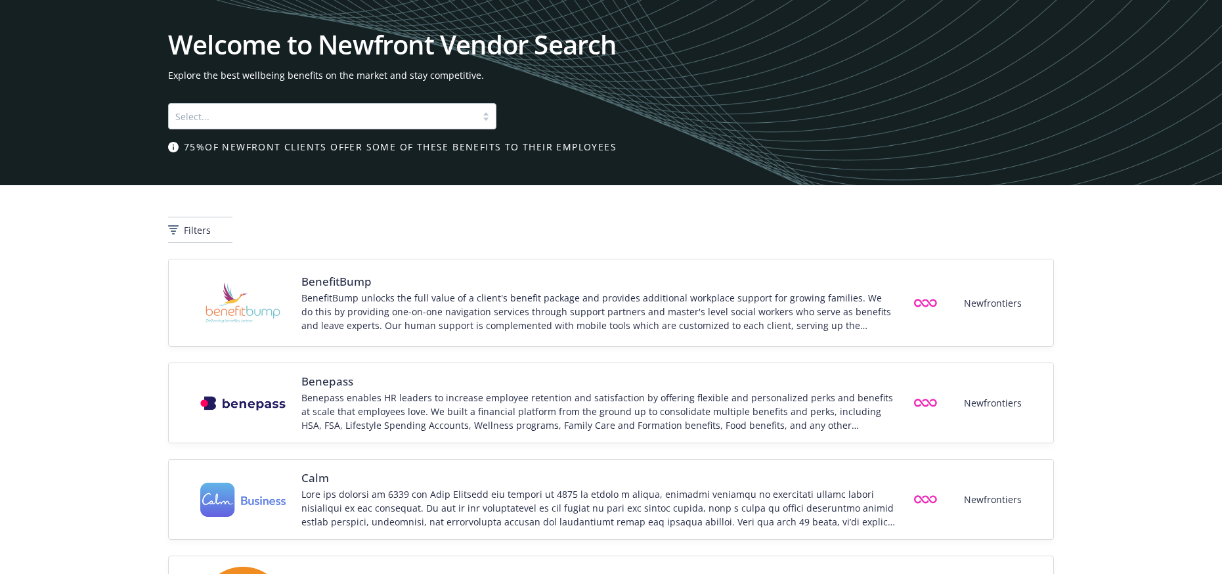
click at [486, 115] on div at bounding box center [486, 116] width 20 height 11
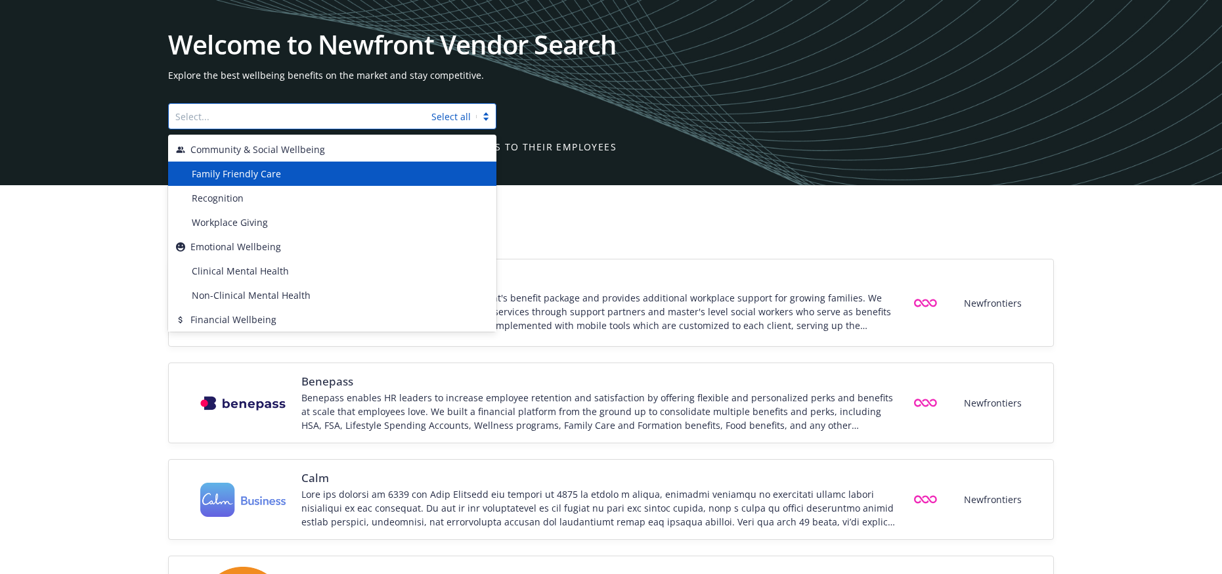
click at [265, 177] on span "Family Friendly Care" at bounding box center [236, 174] width 89 height 14
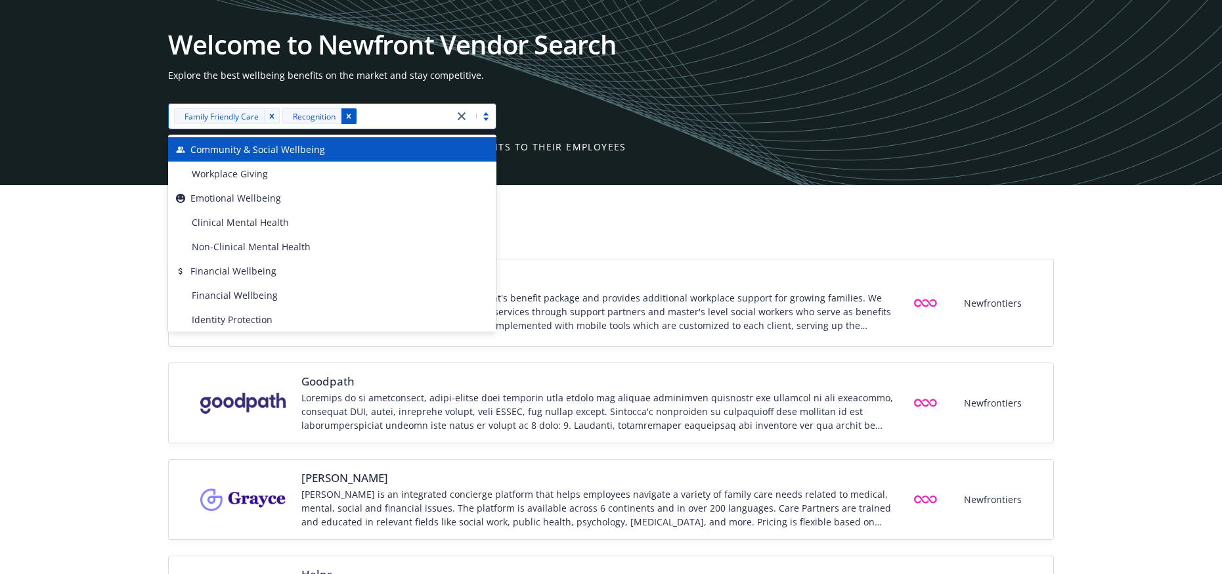
click at [346, 108] on div "Remove [object Object]" at bounding box center [349, 116] width 16 height 16
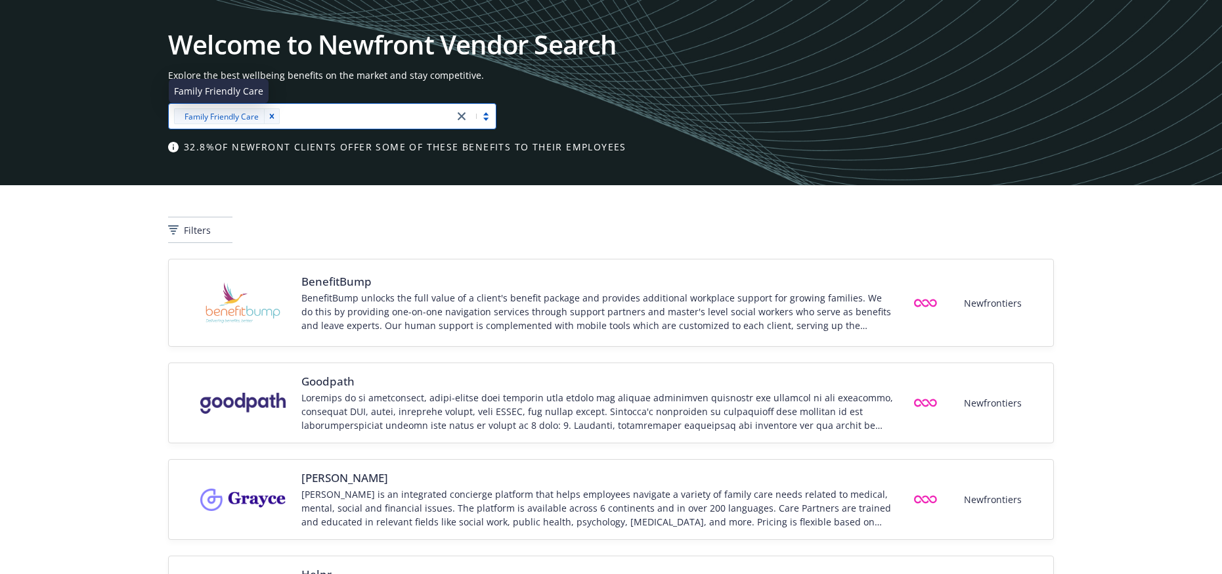
click at [211, 113] on span "Family Friendly Care" at bounding box center [221, 117] width 74 height 14
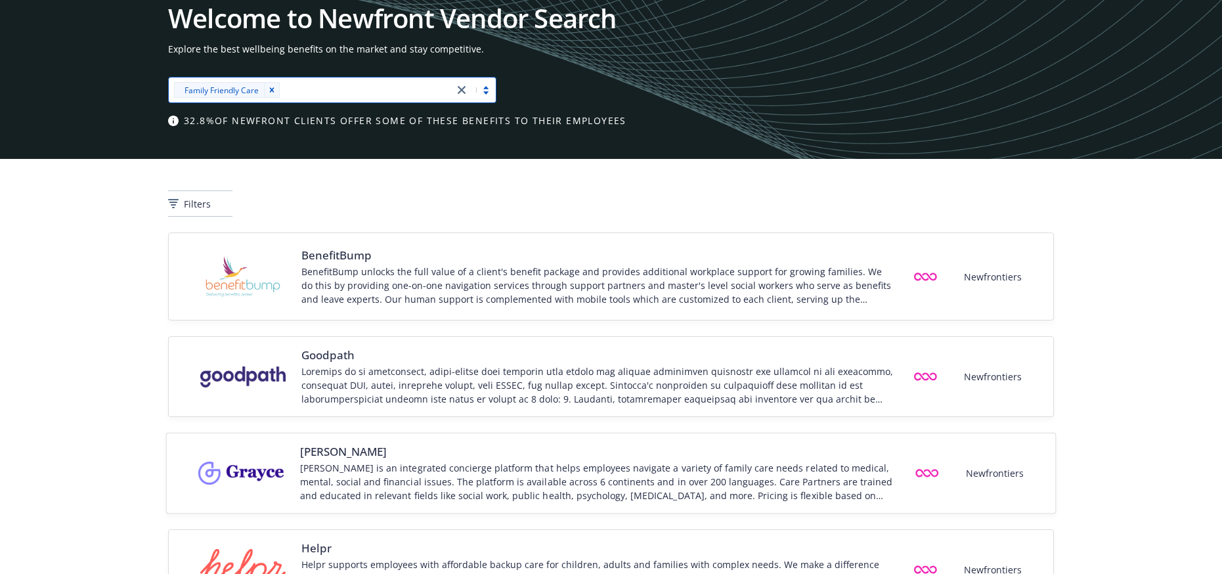
scroll to position [26, 0]
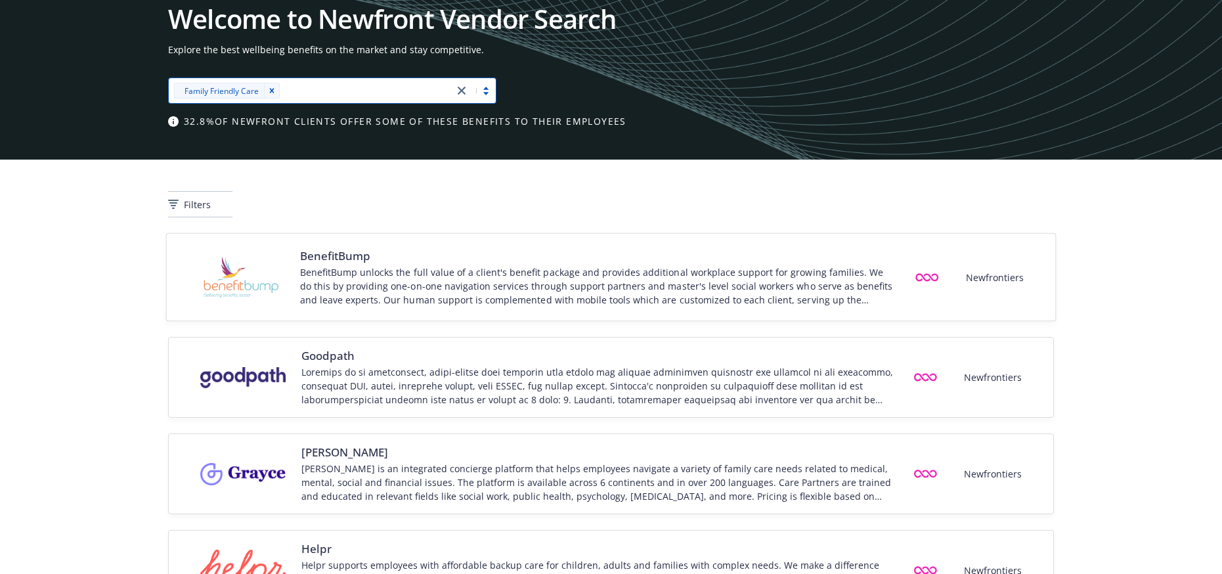
click at [494, 278] on div "BenefitBump unlocks the full value of a client's benefit package and provides a…" at bounding box center [598, 285] width 597 height 41
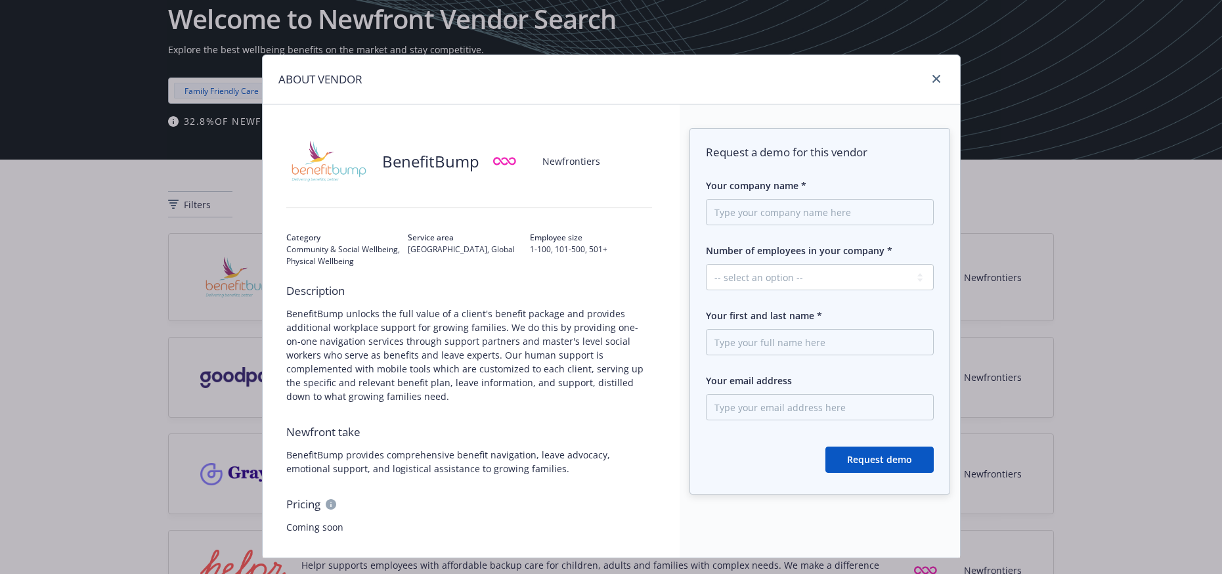
scroll to position [66, 0]
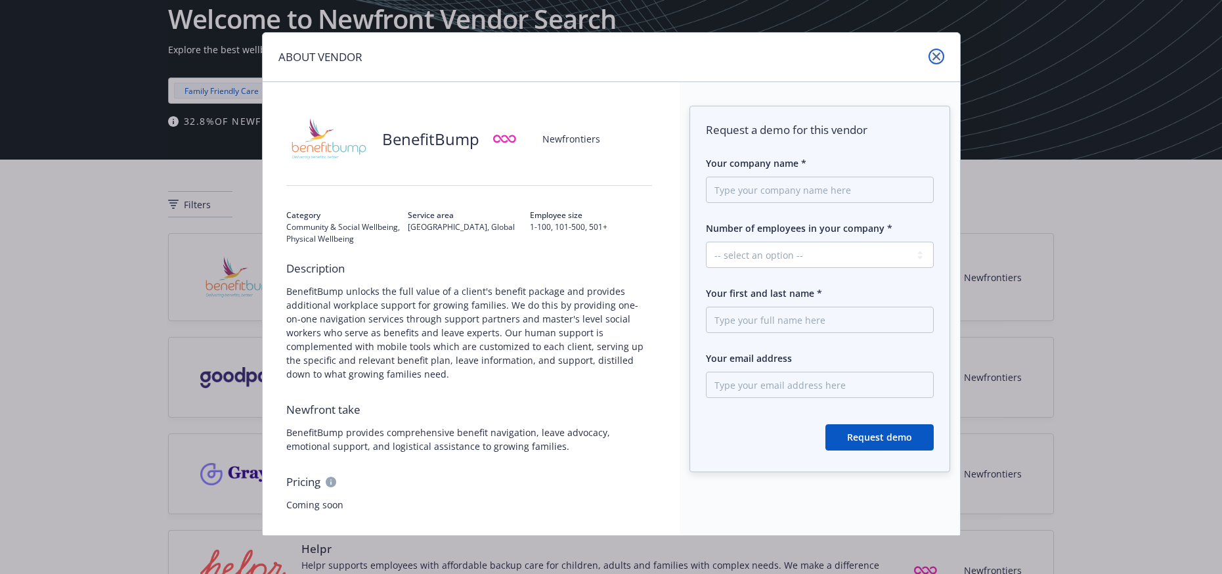
click at [932, 56] on icon "close" at bounding box center [936, 57] width 8 height 8
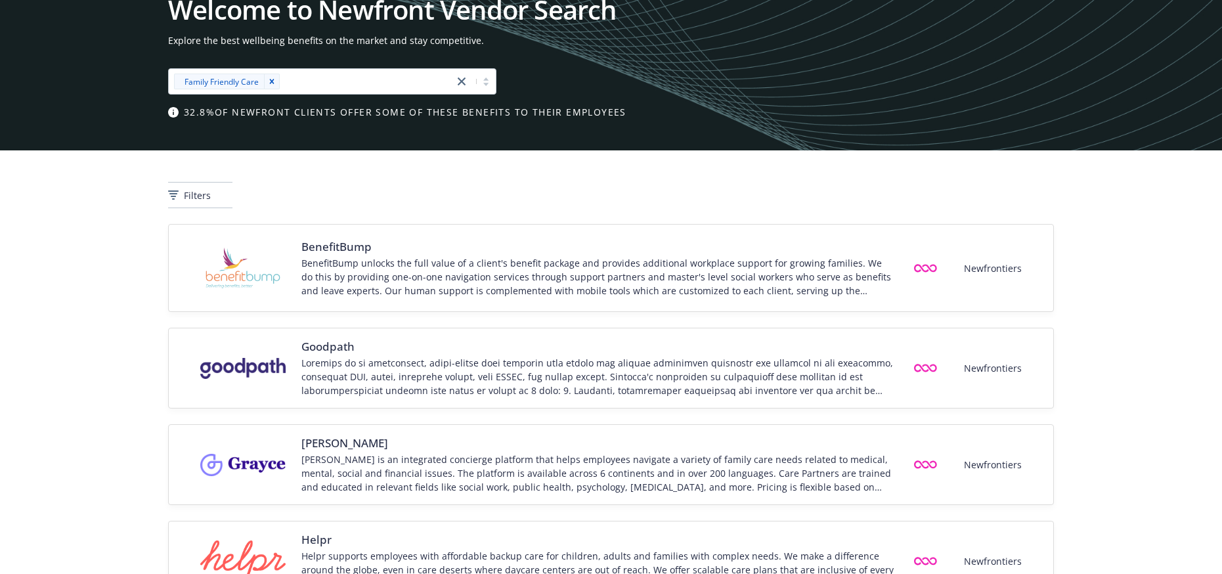
scroll to position [0, 0]
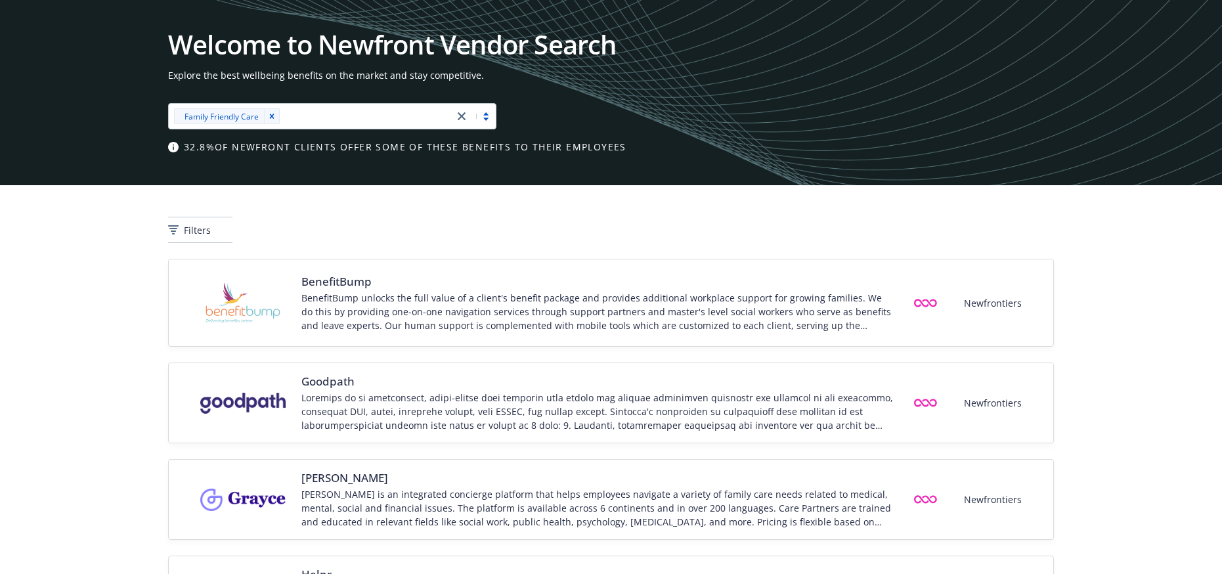
click at [491, 114] on div at bounding box center [475, 116] width 42 height 16
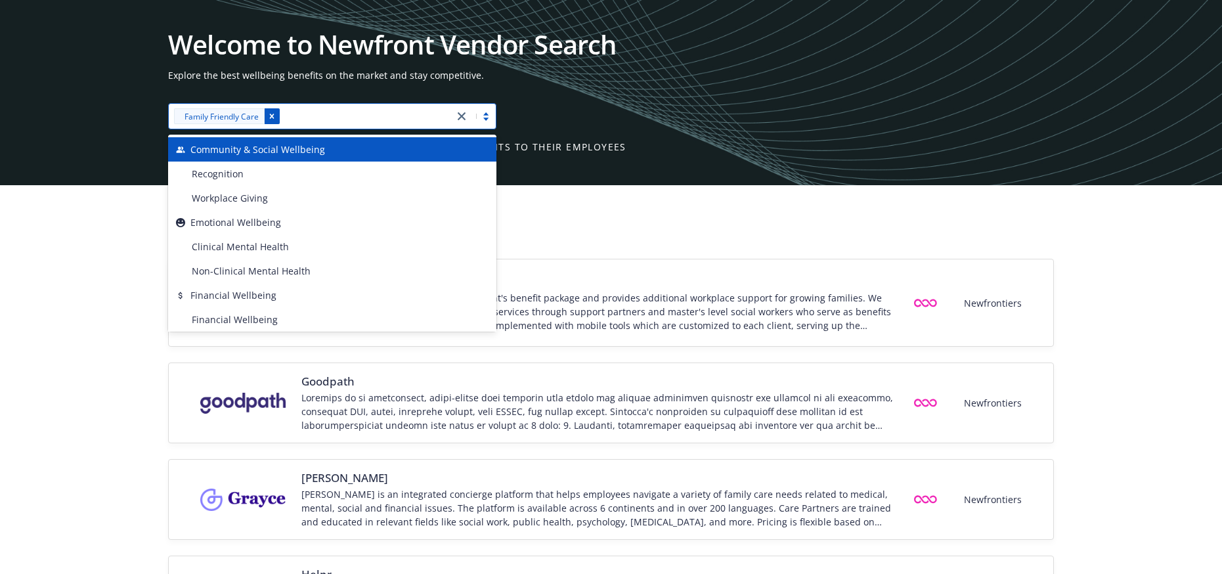
click at [270, 114] on icon "Remove [object Object]" at bounding box center [271, 116] width 9 height 9
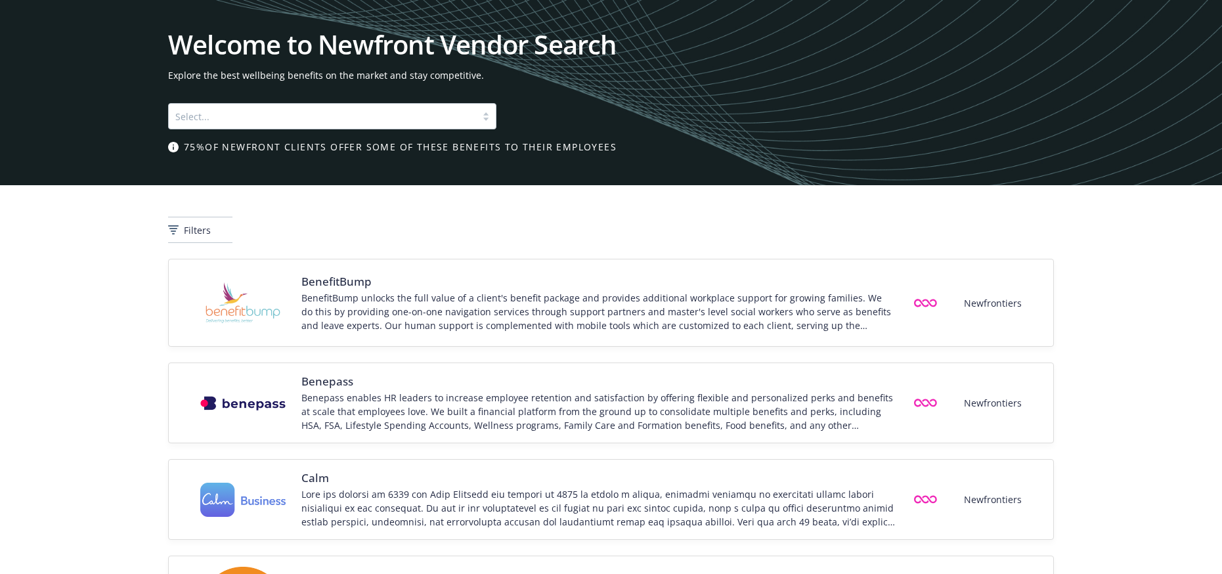
click at [586, 218] on div "Filters" at bounding box center [611, 230] width 886 height 26
